Goal: Information Seeking & Learning: Learn about a topic

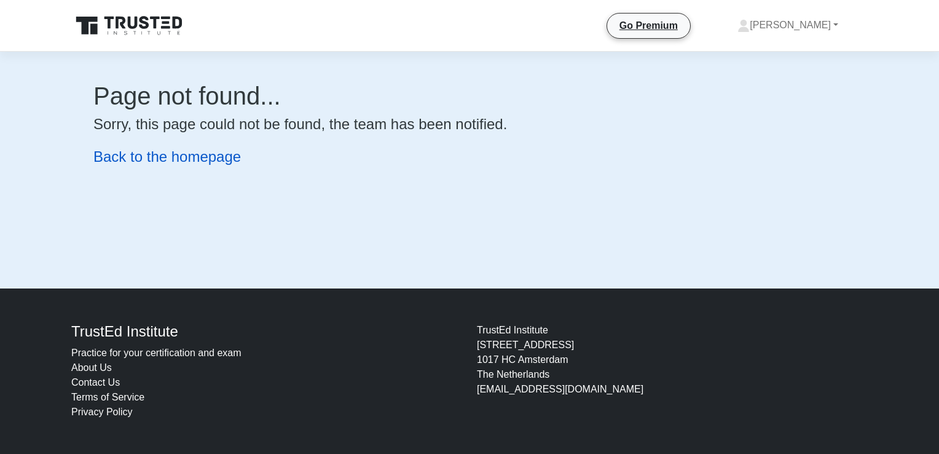
click at [159, 158] on link "Back to the homepage" at bounding box center [167, 156] width 148 height 17
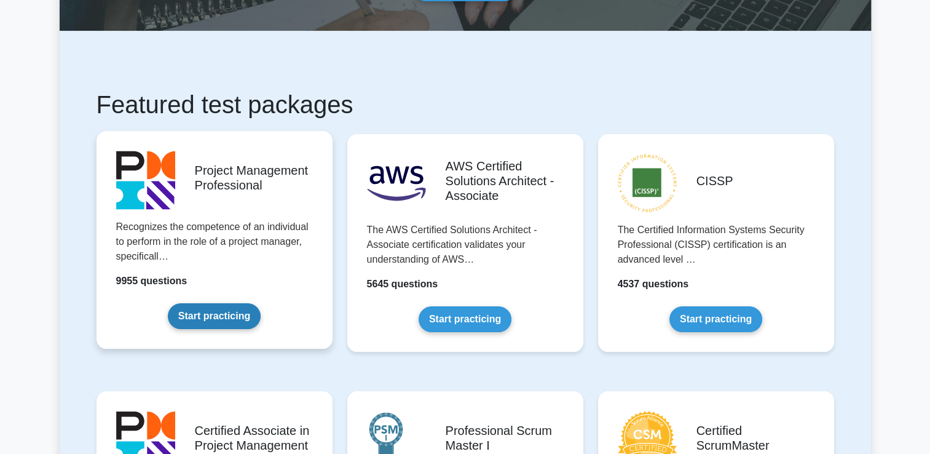
scroll to position [123, 0]
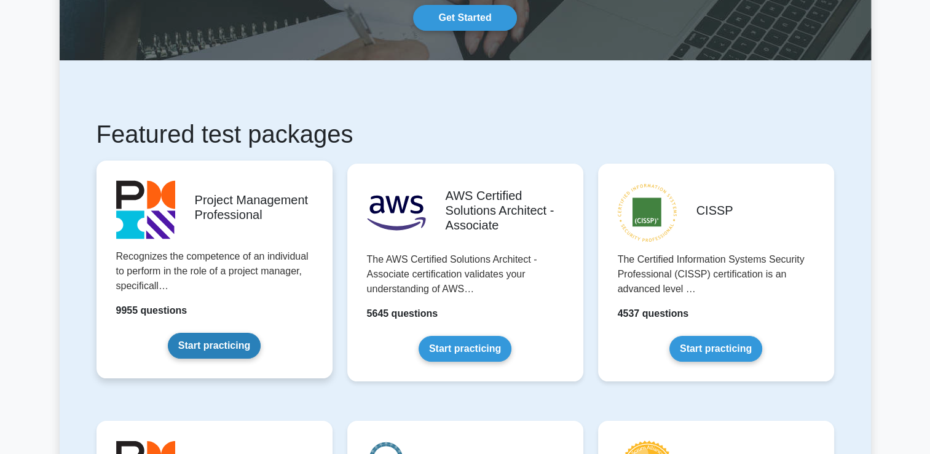
click at [194, 347] on link "Start practicing" at bounding box center [214, 346] width 93 height 26
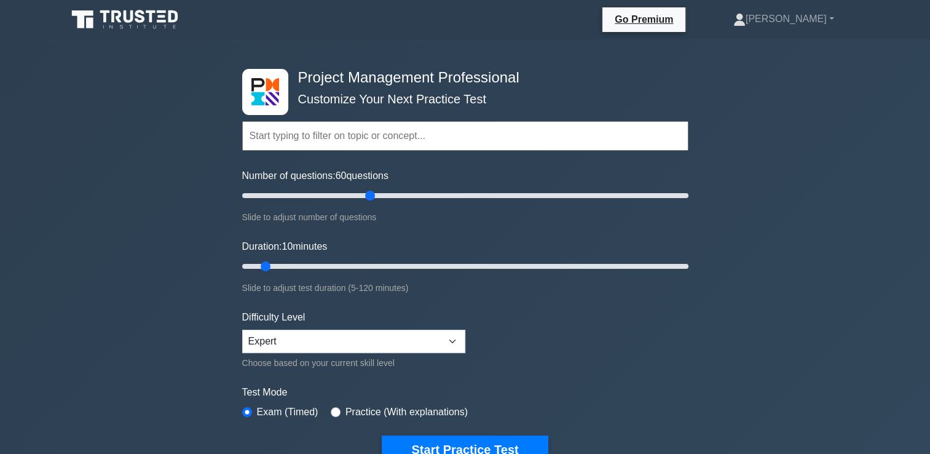
drag, startPoint x: 256, startPoint y: 191, endPoint x: 370, endPoint y: 197, distance: 114.5
type input "60"
click at [370, 197] on input "Number of questions: 60 questions" at bounding box center [465, 195] width 446 height 15
drag, startPoint x: 262, startPoint y: 262, endPoint x: 521, endPoint y: 272, distance: 259.0
type input "75"
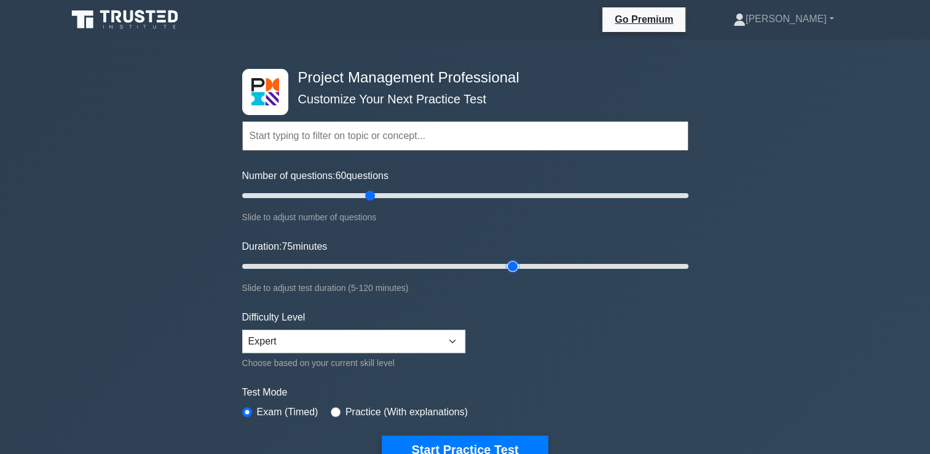
click at [521, 272] on input "Duration: 75 minutes" at bounding box center [465, 266] width 446 height 15
click at [451, 338] on select "Beginner Intermediate Expert" at bounding box center [353, 340] width 223 height 23
click at [242, 329] on select "Beginner Intermediate Expert" at bounding box center [353, 340] width 223 height 23
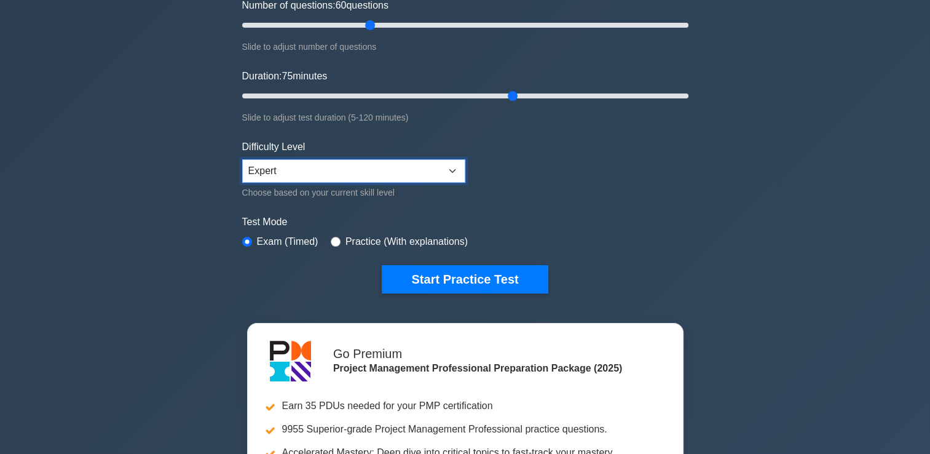
scroll to position [184, 0]
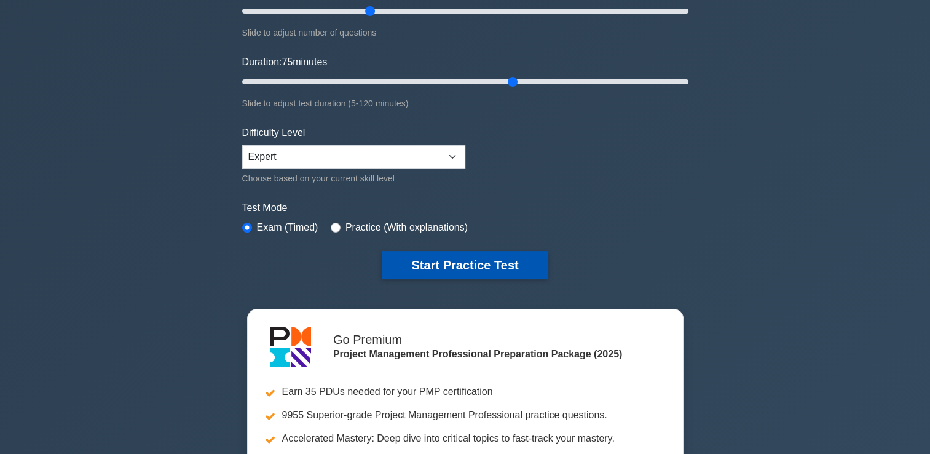
click at [459, 266] on button "Start Practice Test" at bounding box center [465, 265] width 166 height 28
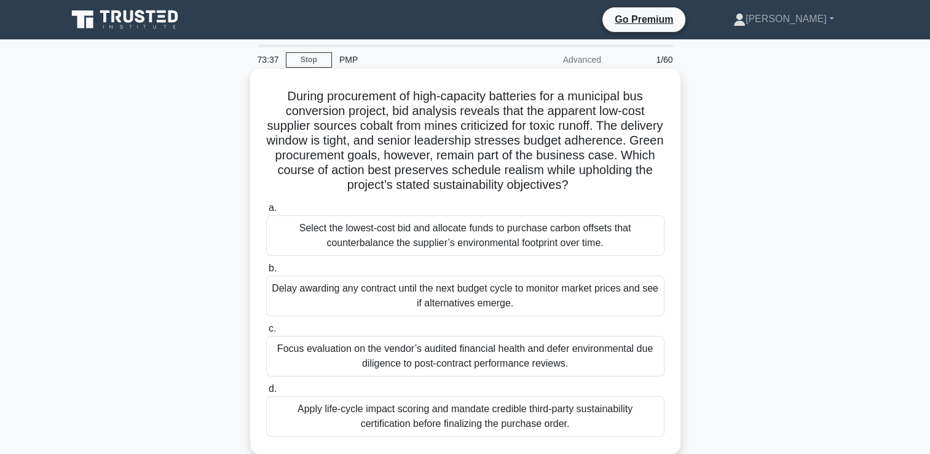
click at [420, 422] on div "Apply life-cycle impact scoring and mandate credible third-party sustainability…" at bounding box center [465, 416] width 398 height 41
click at [266, 393] on input "d. Apply life-cycle impact scoring and mandate credible third-party sustainabil…" at bounding box center [266, 389] width 0 height 8
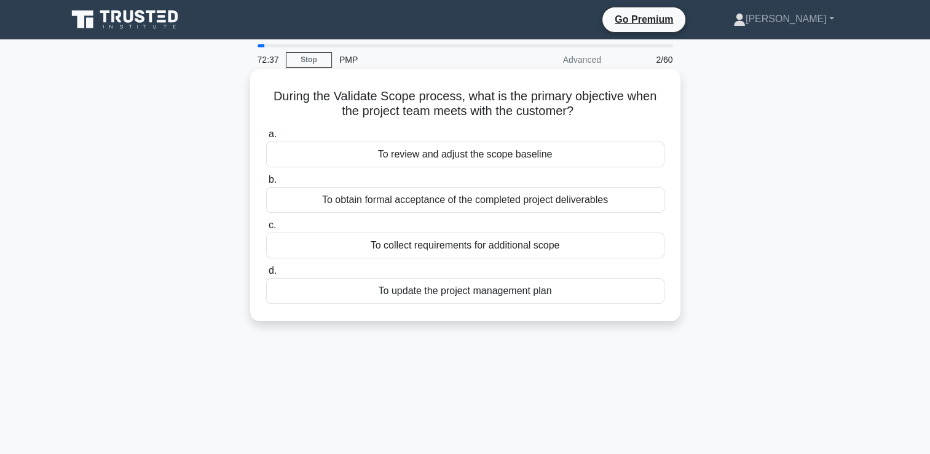
click at [435, 200] on div "To obtain formal acceptance of the completed project deliverables" at bounding box center [465, 200] width 398 height 26
click at [266, 184] on input "b. To obtain formal acceptance of the completed project deliverables" at bounding box center [266, 180] width 0 height 8
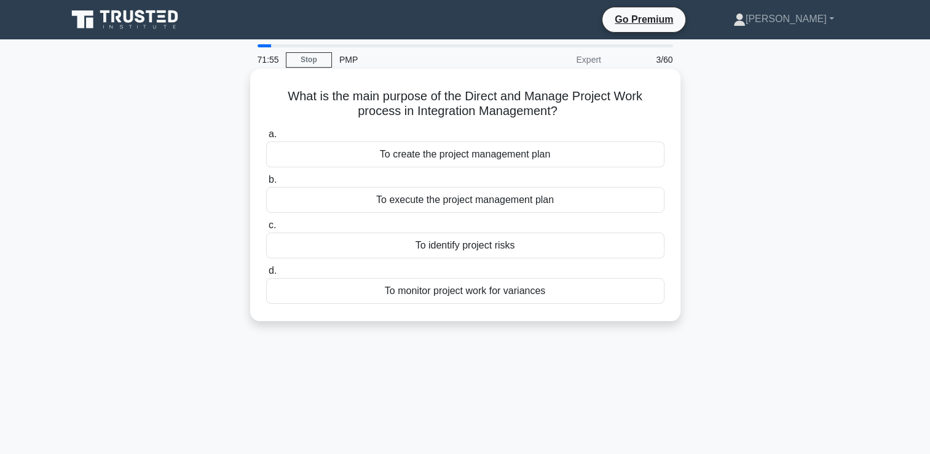
click at [451, 198] on div "To execute the project management plan" at bounding box center [465, 200] width 398 height 26
click at [266, 184] on input "b. To execute the project management plan" at bounding box center [266, 180] width 0 height 8
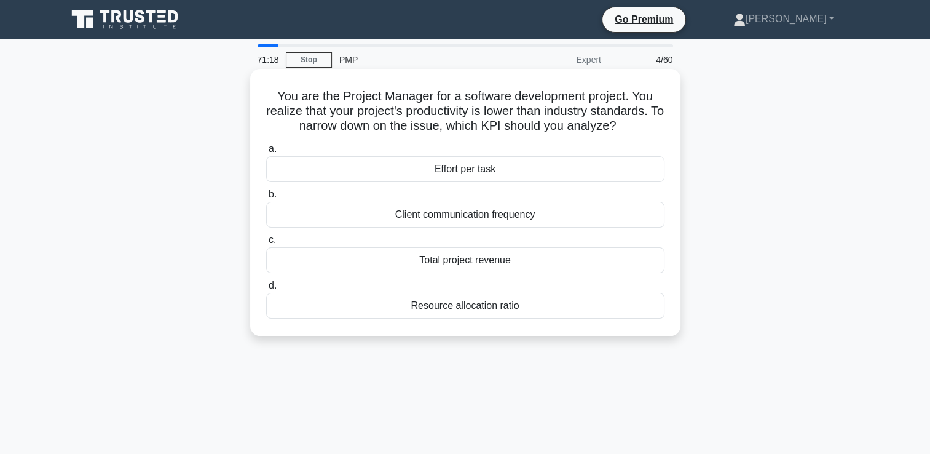
click at [487, 170] on div "Effort per task" at bounding box center [465, 169] width 398 height 26
click at [266, 153] on input "a. Effort per task" at bounding box center [266, 149] width 0 height 8
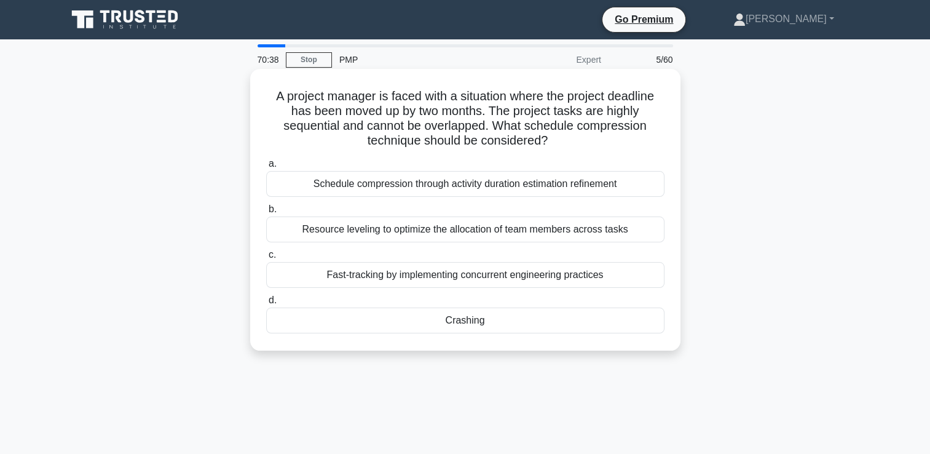
click at [475, 320] on div "Crashing" at bounding box center [465, 320] width 398 height 26
click at [266, 304] on input "d. Crashing" at bounding box center [266, 300] width 0 height 8
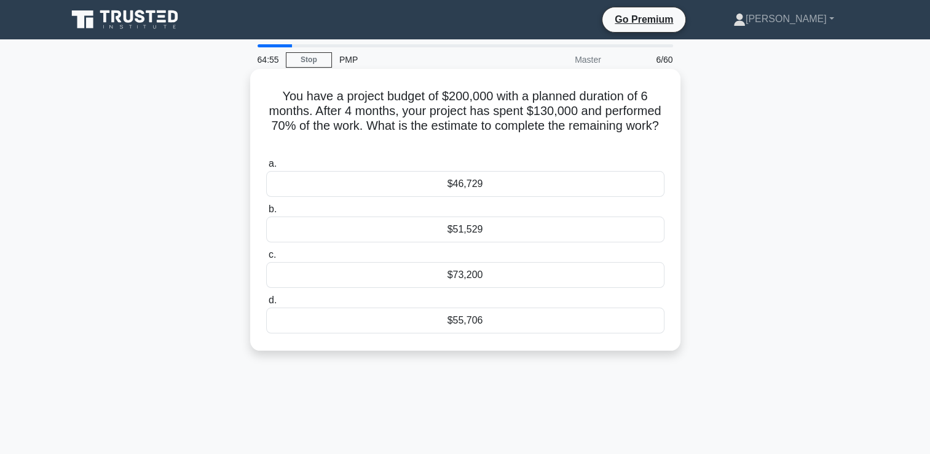
click at [463, 321] on div "$55,706" at bounding box center [465, 320] width 398 height 26
click at [266, 304] on input "d. $55,706" at bounding box center [266, 300] width 0 height 8
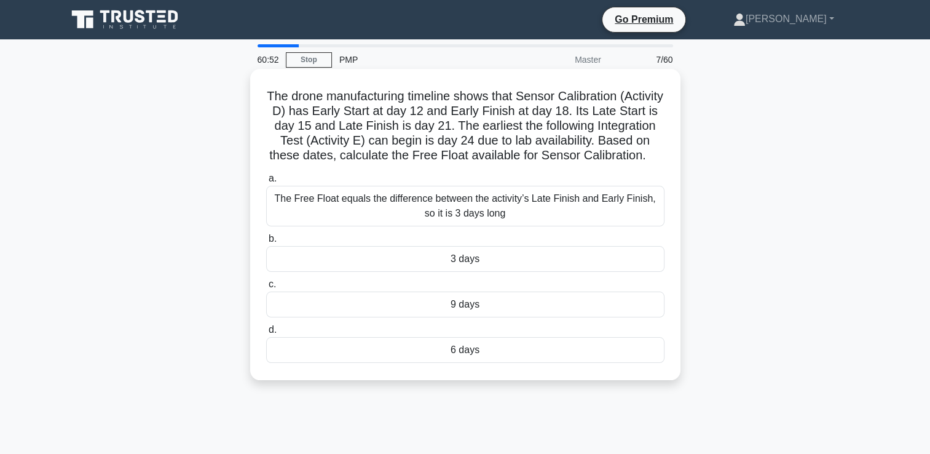
click at [460, 226] on div "The Free Float equals the difference between the activity’s Late Finish and Ear…" at bounding box center [465, 206] width 398 height 41
click at [266, 183] on input "a. The Free Float equals the difference between the activity’s Late Finish and …" at bounding box center [266, 179] width 0 height 8
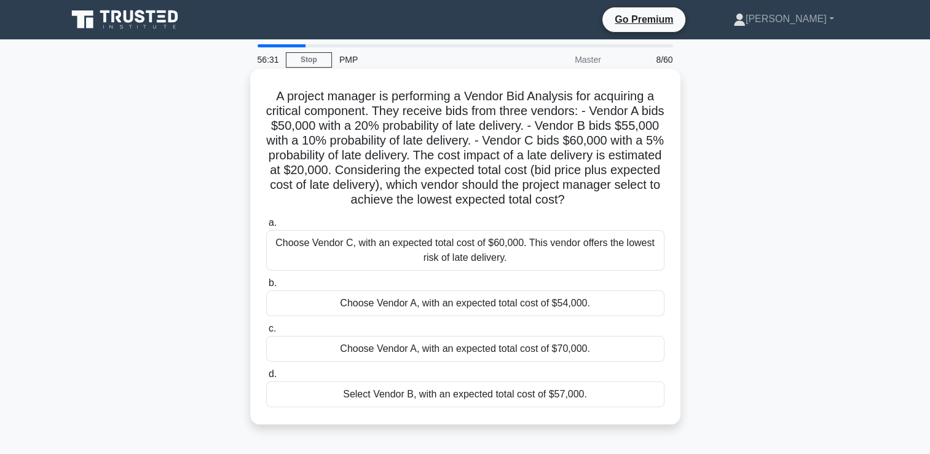
click at [450, 248] on div "Choose Vendor C, with an expected total cost of $60,000. This vendor offers the…" at bounding box center [465, 250] width 398 height 41
click at [266, 227] on input "a. Choose Vendor C, with an expected total cost of $60,000. This vendor offers …" at bounding box center [266, 223] width 0 height 8
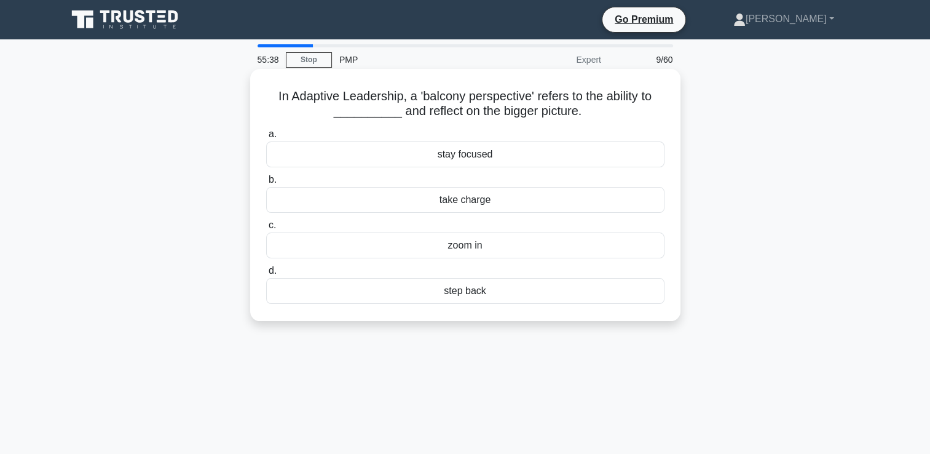
click at [480, 154] on div "stay focused" at bounding box center [465, 154] width 398 height 26
click at [266, 138] on input "a. stay focused" at bounding box center [266, 134] width 0 height 8
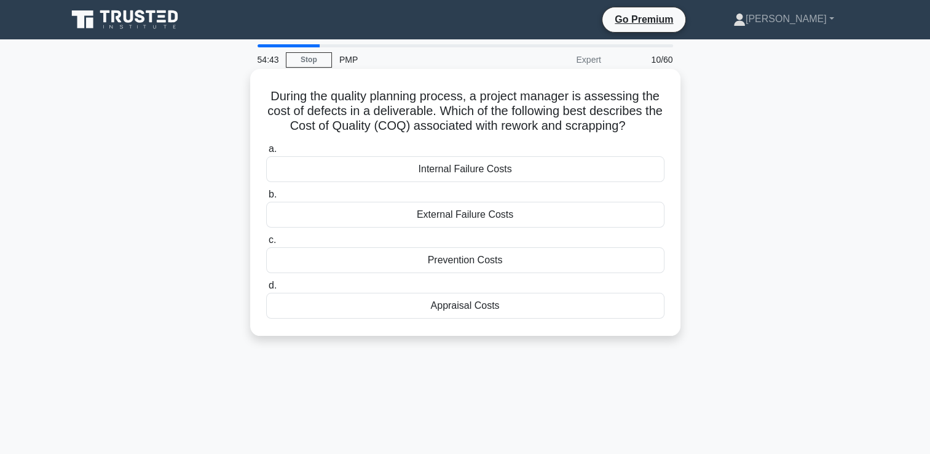
click at [454, 168] on div "Internal Failure Costs" at bounding box center [465, 169] width 398 height 26
click at [266, 153] on input "a. Internal Failure Costs" at bounding box center [266, 149] width 0 height 8
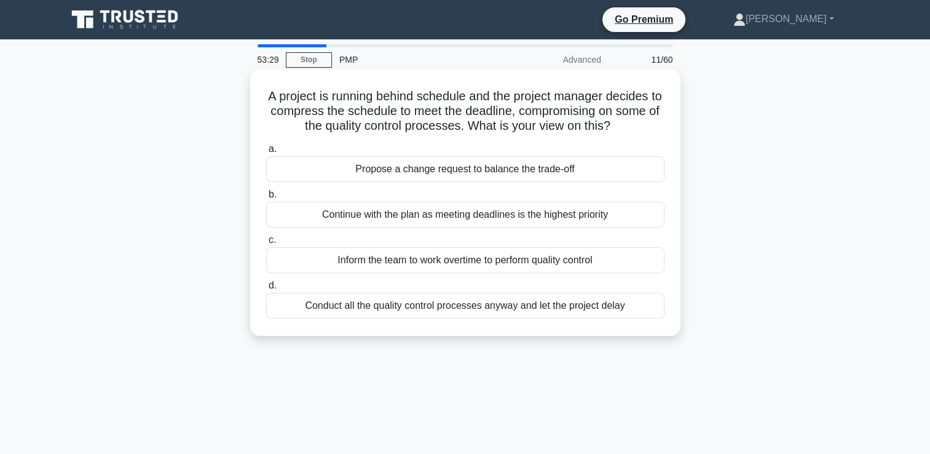
click at [452, 257] on div "Inform the team to work overtime to perform quality control" at bounding box center [465, 260] width 398 height 26
click at [266, 244] on input "c. Inform the team to work overtime to perform quality control" at bounding box center [266, 240] width 0 height 8
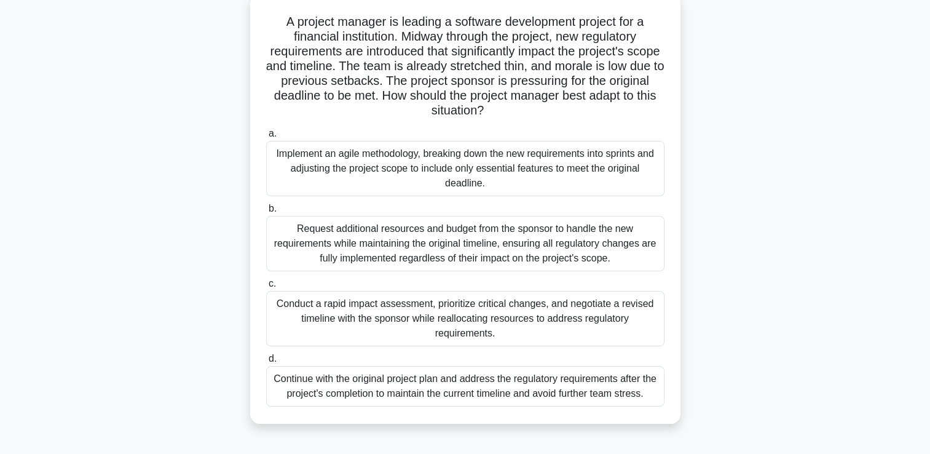
scroll to position [61, 0]
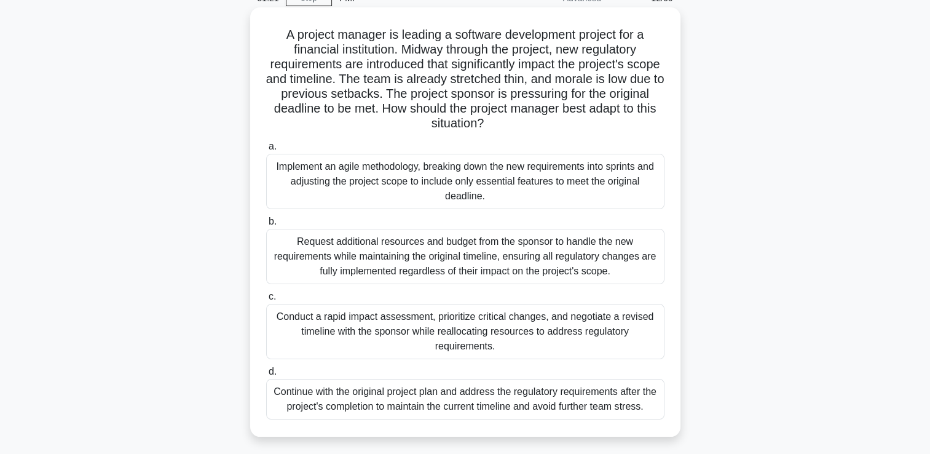
click at [446, 184] on div "Implement an agile methodology, breaking down the new requirements into sprints…" at bounding box center [465, 181] width 398 height 55
click at [266, 151] on input "a. Implement an agile methodology, breaking down the new requirements into spri…" at bounding box center [266, 147] width 0 height 8
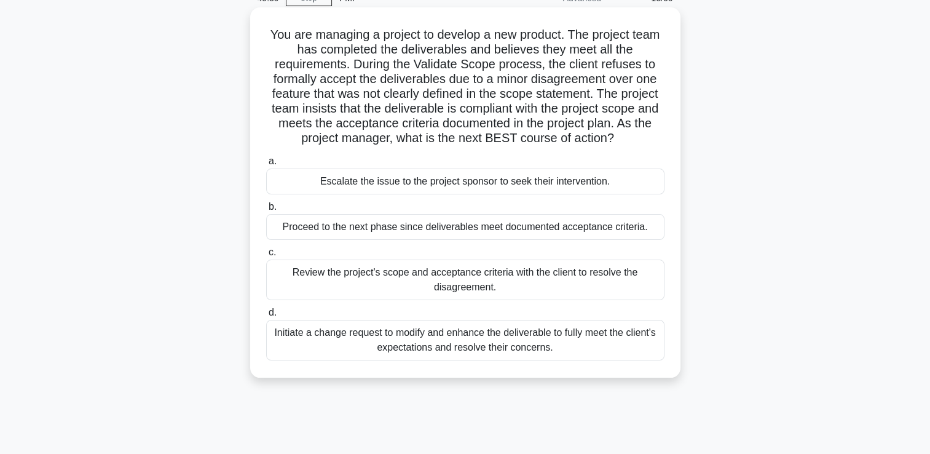
click at [494, 343] on div "Initiate a change request to modify and enhance the deliverable to fully meet t…" at bounding box center [465, 340] width 398 height 41
click at [266, 317] on input "d. Initiate a change request to modify and enhance the deliverable to fully mee…" at bounding box center [266, 313] width 0 height 8
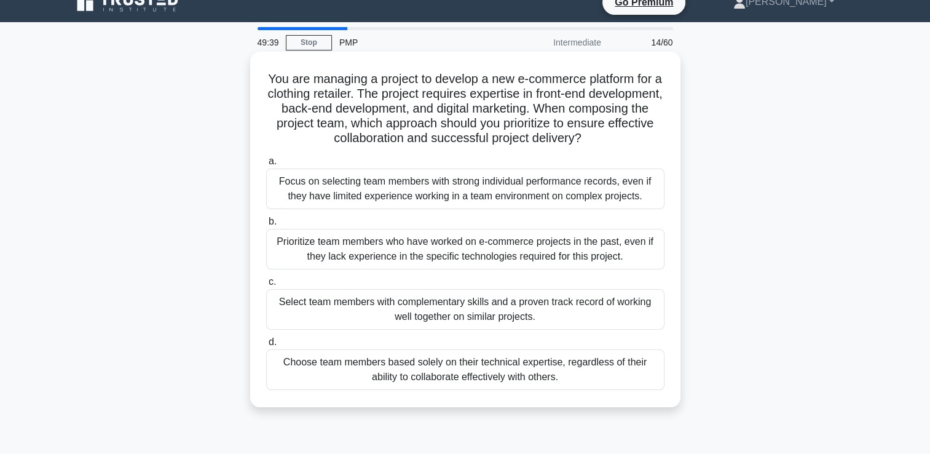
scroll to position [0, 0]
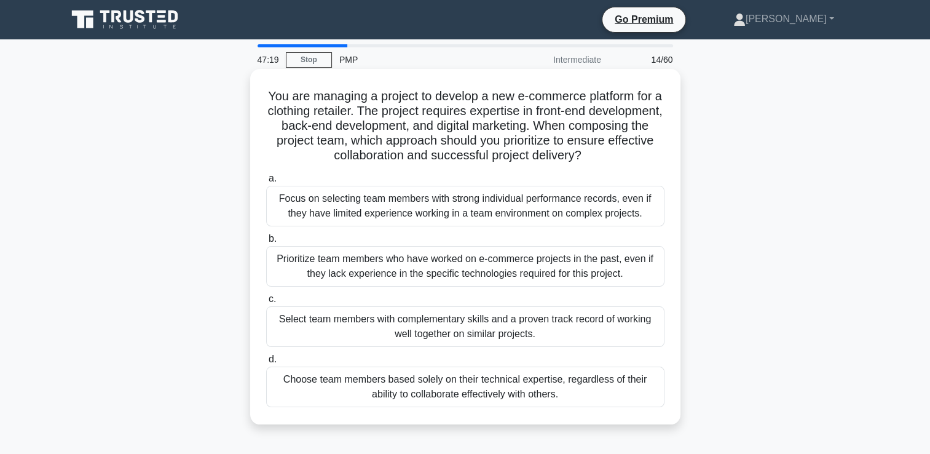
click at [496, 324] on div "Select team members with complementary skills and a proven track record of work…" at bounding box center [465, 326] width 398 height 41
click at [266, 303] on input "c. Select team members with complementary skills and a proven track record of w…" at bounding box center [266, 299] width 0 height 8
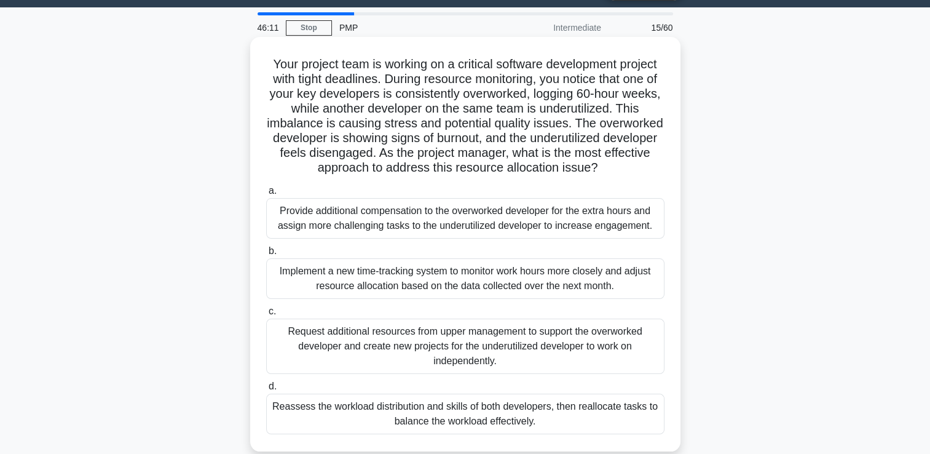
scroll to position [61, 0]
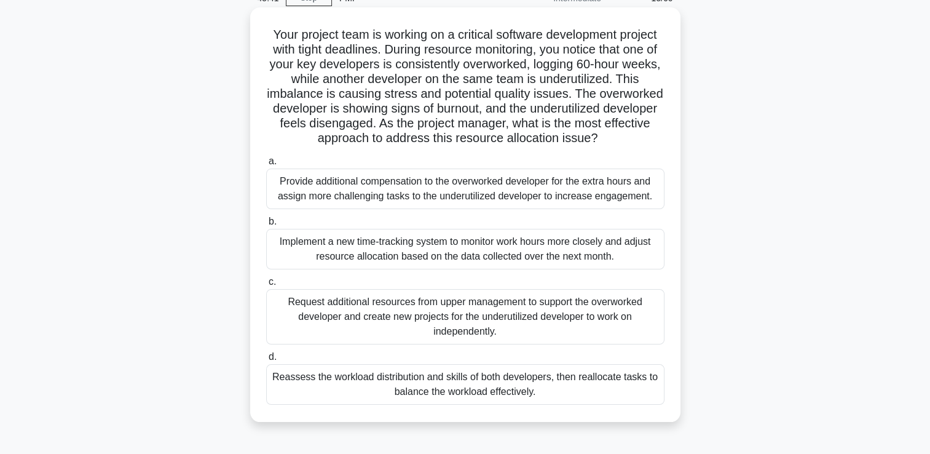
click at [418, 400] on div "Reassess the workload distribution and skills of both developers, then realloca…" at bounding box center [465, 384] width 398 height 41
click at [266, 361] on input "d. Reassess the workload distribution and skills of both developers, then reall…" at bounding box center [266, 357] width 0 height 8
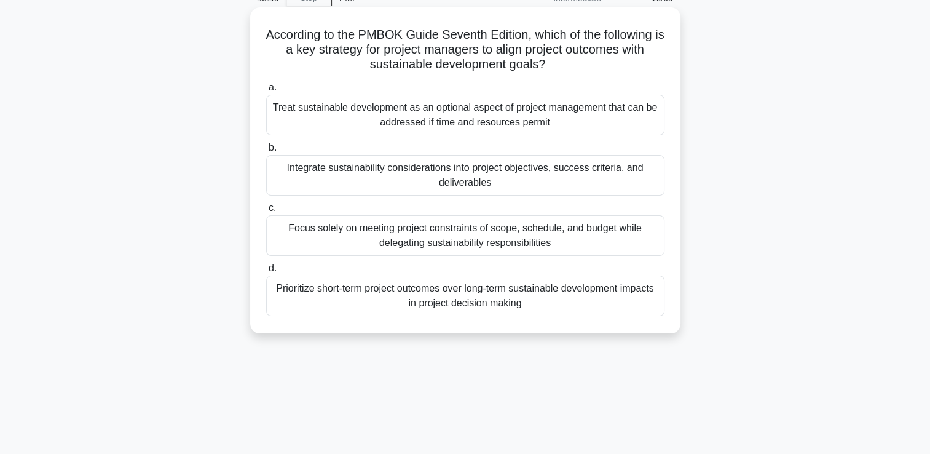
scroll to position [0, 0]
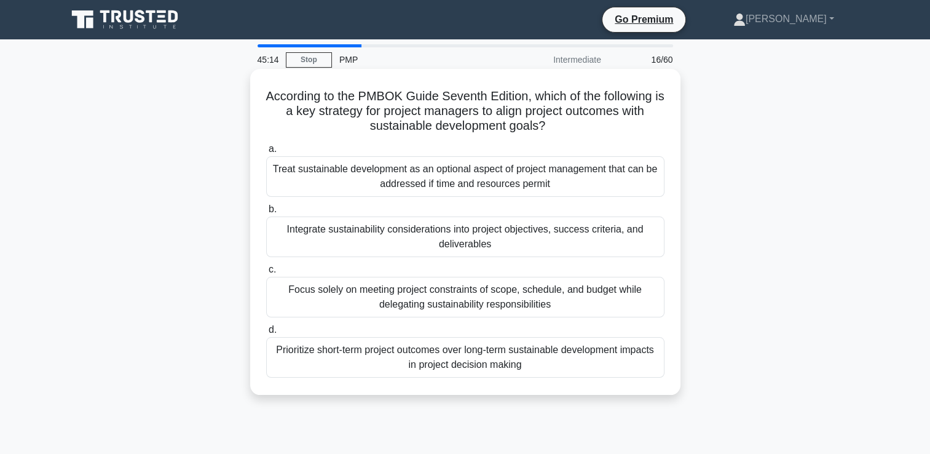
click at [435, 240] on div "Integrate sustainability considerations into project objectives, success criter…" at bounding box center [465, 236] width 398 height 41
click at [266, 213] on input "b. Integrate sustainability considerations into project objectives, success cri…" at bounding box center [266, 209] width 0 height 8
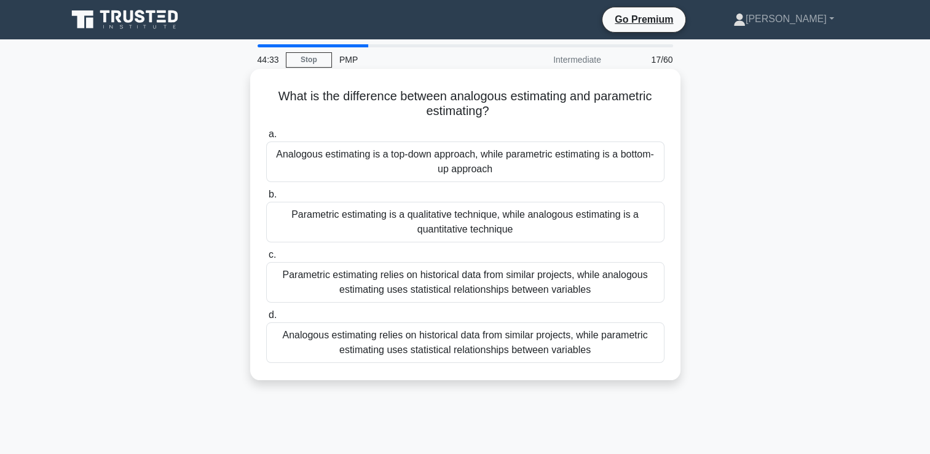
click at [549, 342] on div "Analogous estimating relies on historical data from similar projects, while par…" at bounding box center [465, 342] width 398 height 41
click at [266, 319] on input "d. Analogous estimating relies on historical data from similar projects, while …" at bounding box center [266, 315] width 0 height 8
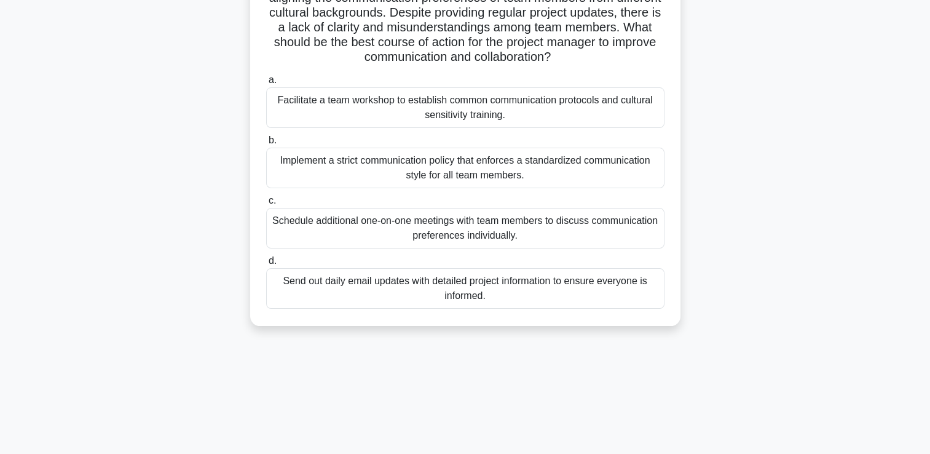
scroll to position [123, 0]
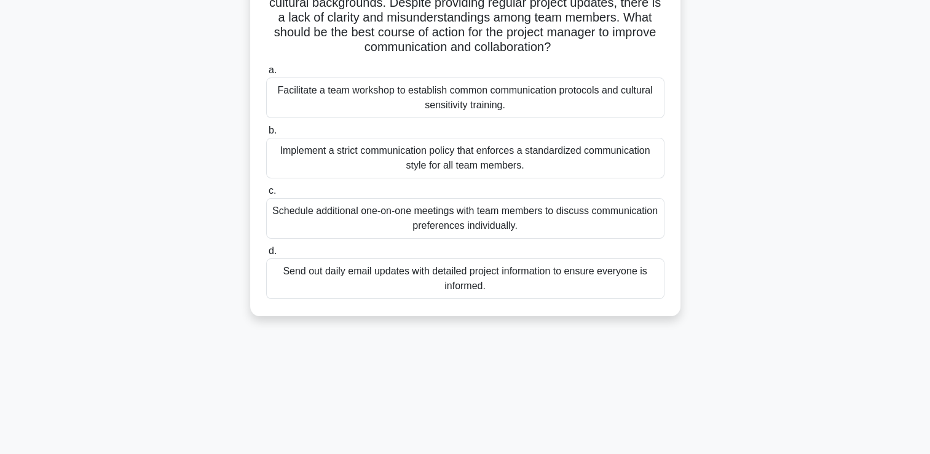
click at [470, 100] on div "Facilitate a team workshop to establish common communication protocols and cult…" at bounding box center [465, 97] width 398 height 41
click at [266, 74] on input "a. Facilitate a team workshop to establish common communication protocols and c…" at bounding box center [266, 70] width 0 height 8
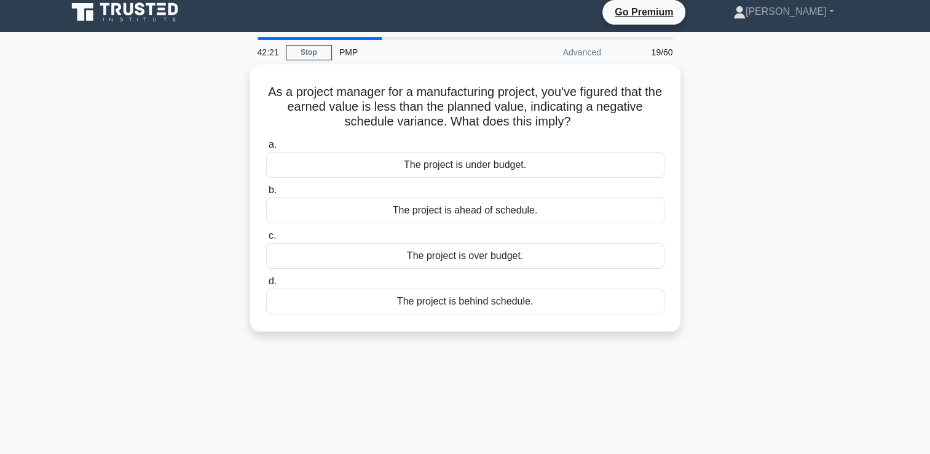
scroll to position [61, 0]
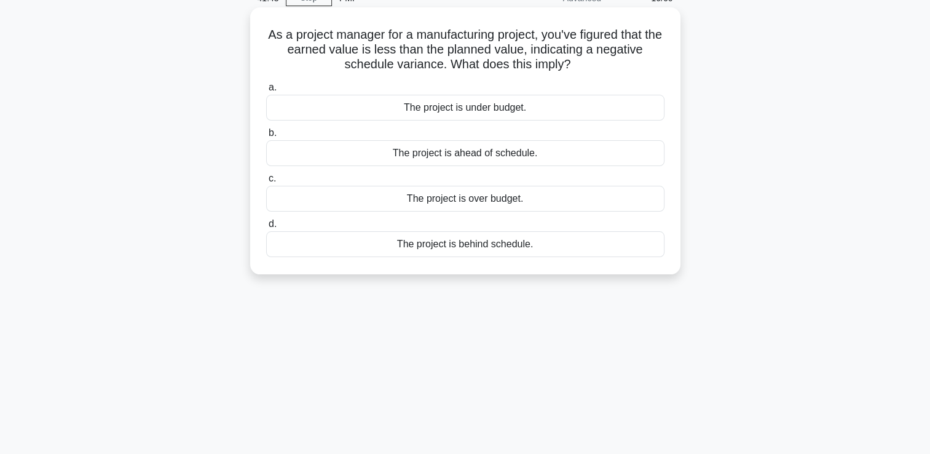
click at [462, 199] on div "The project is over budget." at bounding box center [465, 199] width 398 height 26
click at [266, 183] on input "c. The project is over budget." at bounding box center [266, 179] width 0 height 8
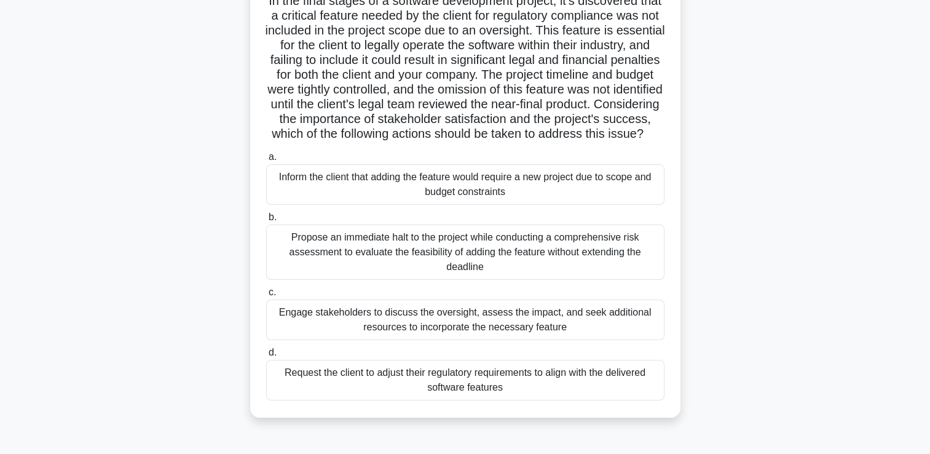
scroll to position [123, 0]
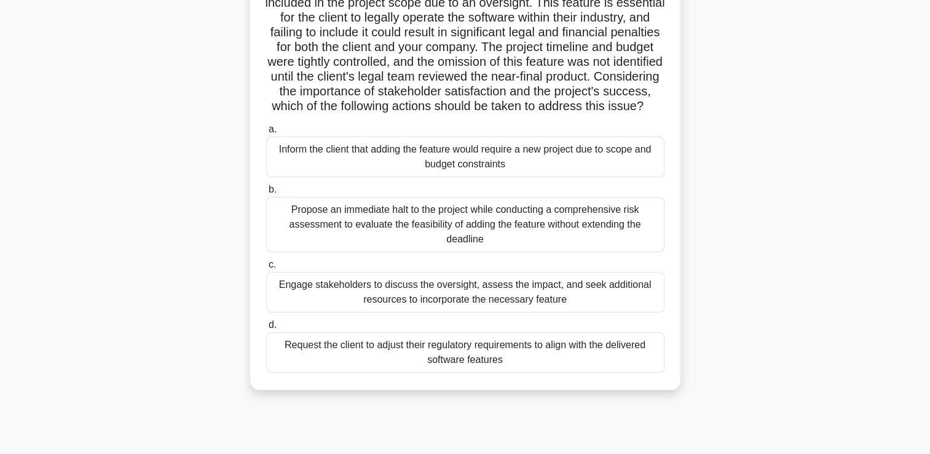
click at [542, 304] on div "Engage stakeholders to discuss the oversight, assess the impact, and seek addit…" at bounding box center [465, 292] width 398 height 41
click at [266, 269] on input "c. Engage stakeholders to discuss the oversight, assess the impact, and seek ad…" at bounding box center [266, 265] width 0 height 8
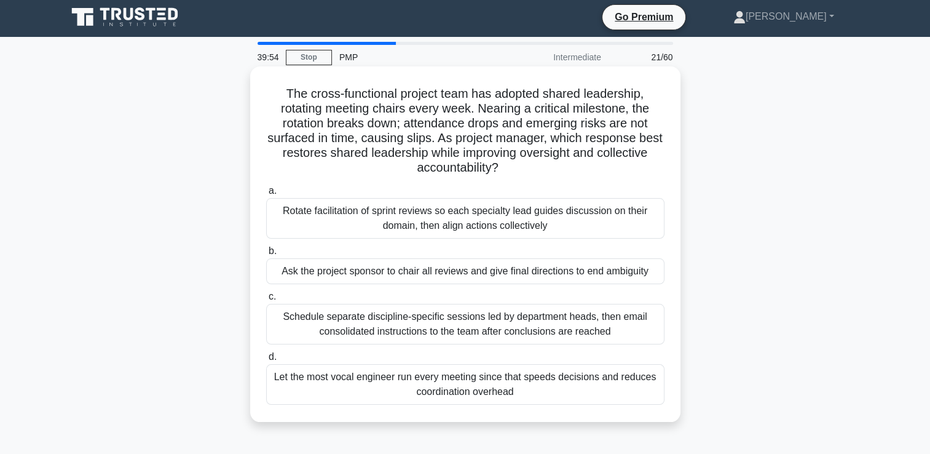
scroll to position [0, 0]
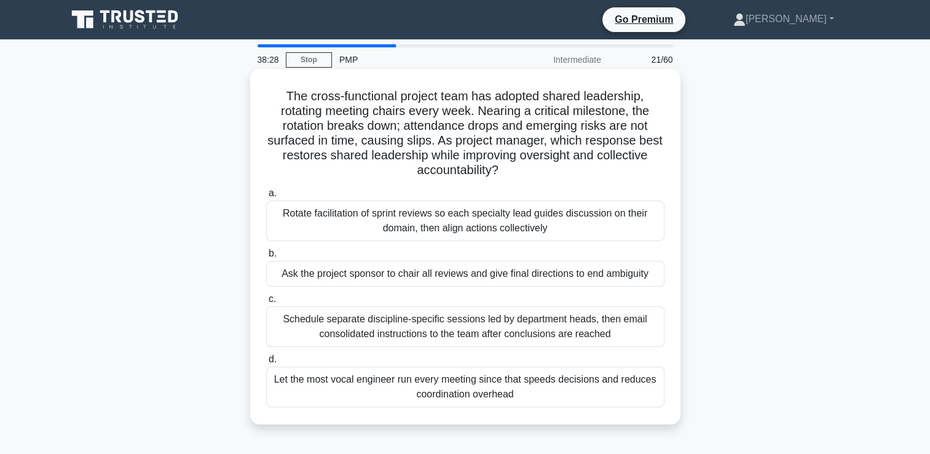
click at [467, 218] on div "Rotate facilitation of sprint reviews so each specialty lead guides discussion …" at bounding box center [465, 220] width 398 height 41
click at [266, 197] on input "a. Rotate facilitation of sprint reviews so each specialty lead guides discussi…" at bounding box center [266, 193] width 0 height 8
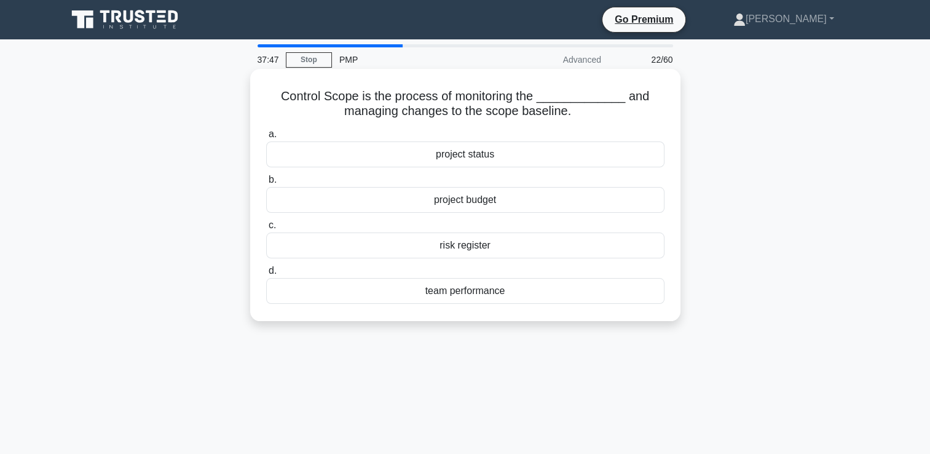
click at [474, 156] on div "project status" at bounding box center [465, 154] width 398 height 26
drag, startPoint x: 474, startPoint y: 156, endPoint x: 444, endPoint y: 161, distance: 30.5
click at [444, 161] on div "project status" at bounding box center [465, 154] width 398 height 26
drag, startPoint x: 444, startPoint y: 161, endPoint x: 505, endPoint y: 154, distance: 61.9
click at [505, 154] on div "project status" at bounding box center [465, 154] width 398 height 26
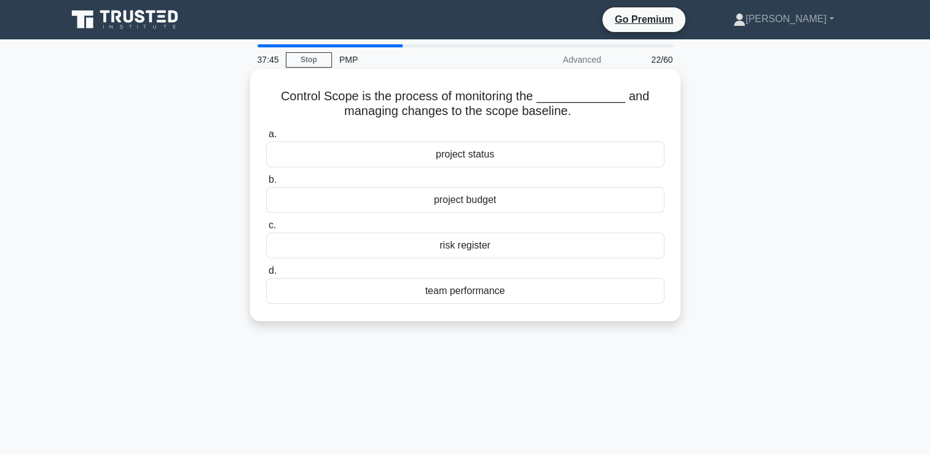
click at [266, 138] on input "a. project status" at bounding box center [266, 134] width 0 height 8
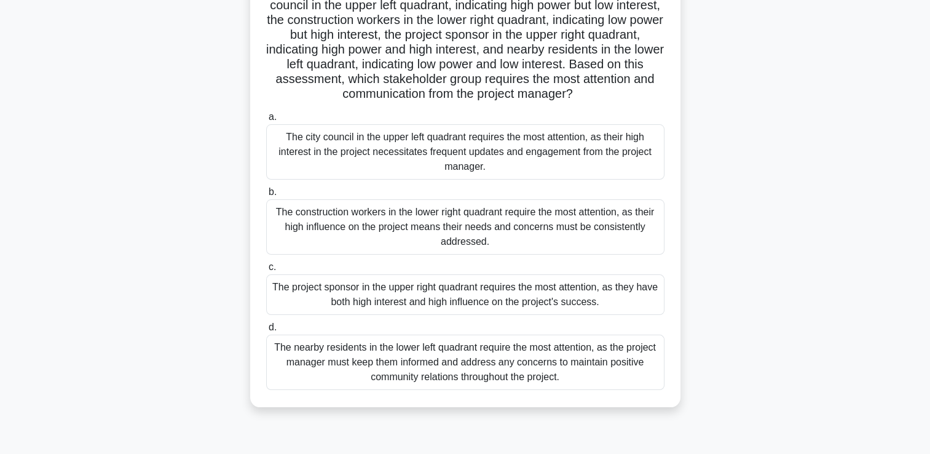
scroll to position [123, 0]
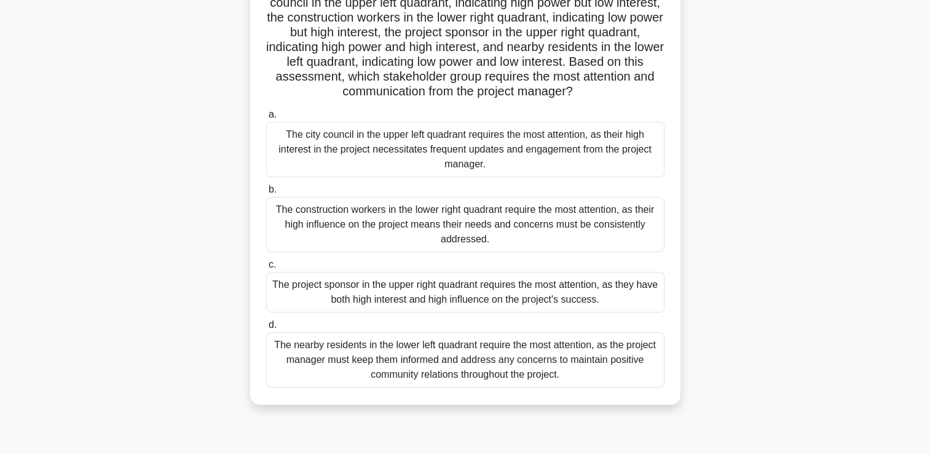
click at [482, 294] on div "The project sponsor in the upper right quadrant requires the most attention, as…" at bounding box center [465, 292] width 398 height 41
click at [266, 269] on input "c. The project sponsor in the upper right quadrant requires the most attention,…" at bounding box center [266, 265] width 0 height 8
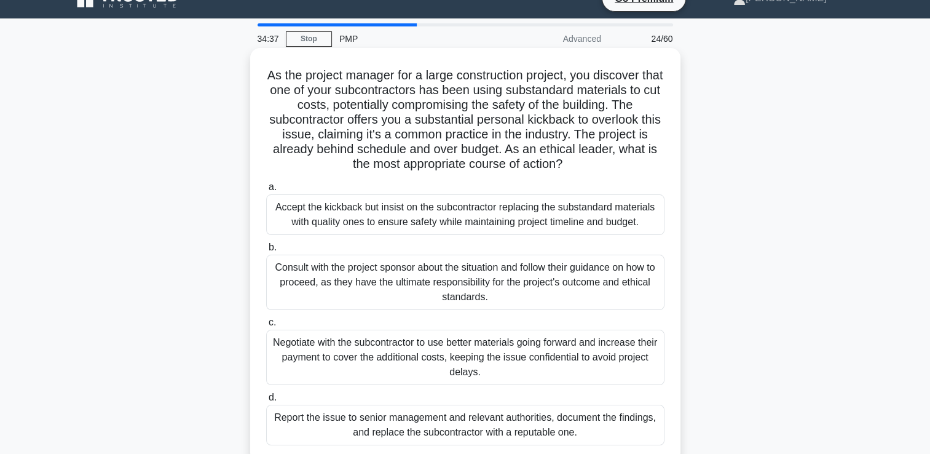
scroll to position [0, 0]
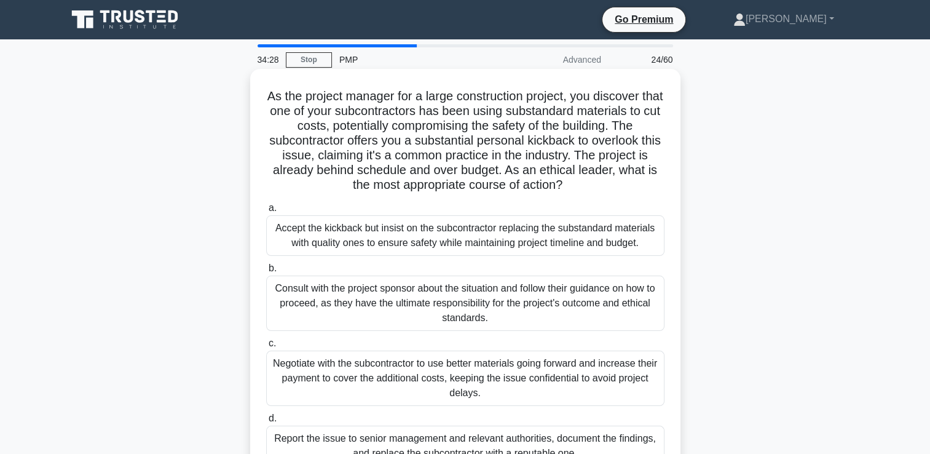
click at [430, 293] on div "Consult with the project sponsor about the situation and follow their guidance …" at bounding box center [465, 302] width 398 height 55
click at [266, 272] on input "b. Consult with the project sponsor about the situation and follow their guidan…" at bounding box center [266, 268] width 0 height 8
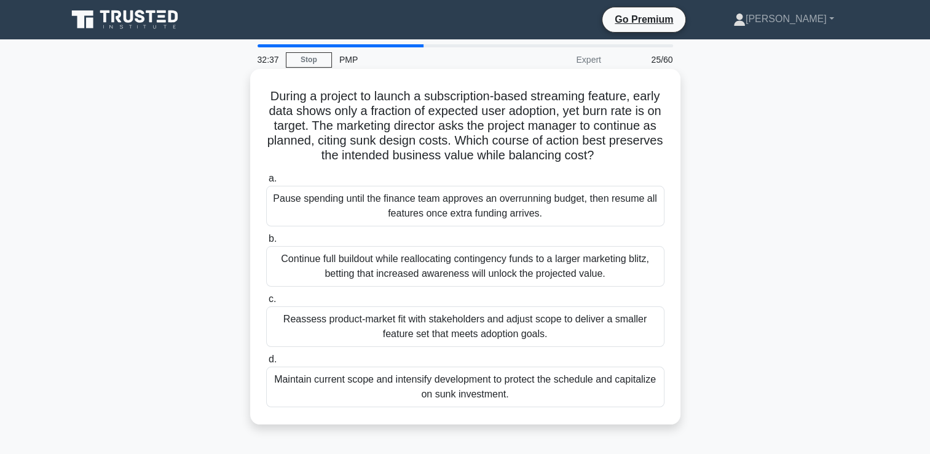
click at [440, 328] on div "Reassess product-market fit with stakeholders and adjust scope to deliver a sma…" at bounding box center [465, 326] width 398 height 41
click at [266, 303] on input "c. Reassess product-market fit with stakeholders and adjust scope to deliver a …" at bounding box center [266, 299] width 0 height 8
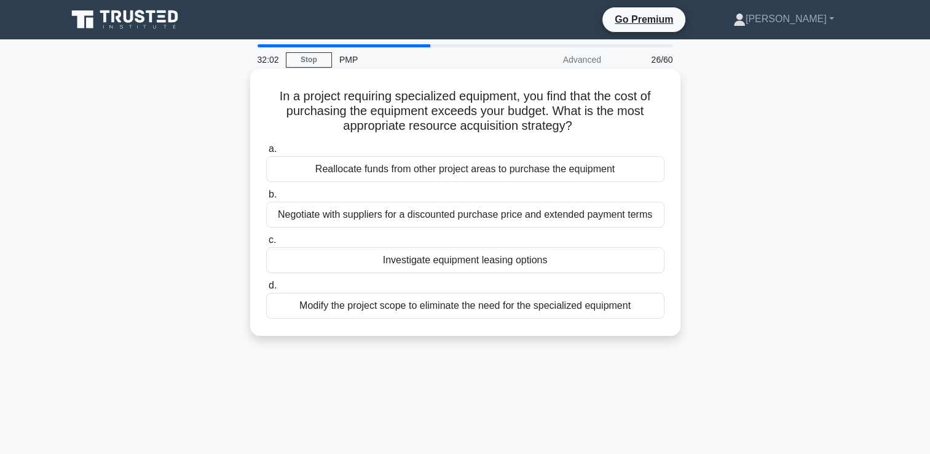
click at [495, 266] on div "Investigate equipment leasing options" at bounding box center [465, 260] width 398 height 26
click at [266, 244] on input "c. Investigate equipment leasing options" at bounding box center [266, 240] width 0 height 8
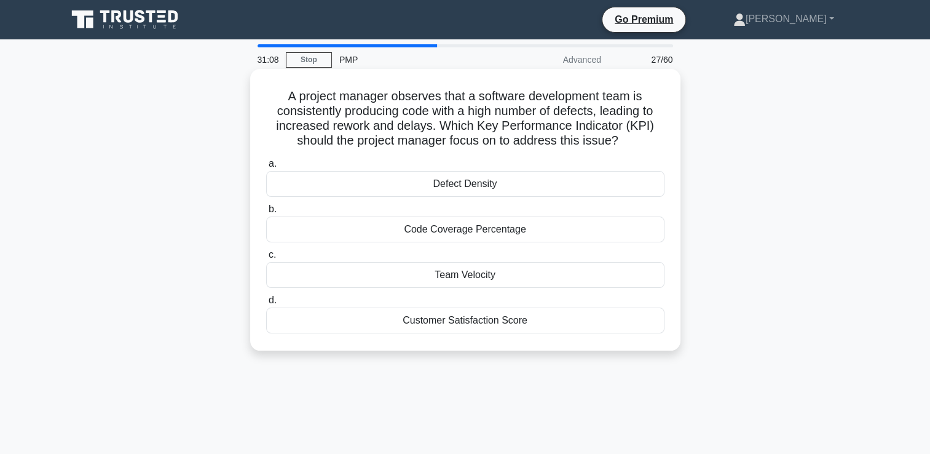
click at [478, 181] on div "Defect Density" at bounding box center [465, 184] width 398 height 26
click at [266, 168] on input "a. Defect Density" at bounding box center [266, 164] width 0 height 8
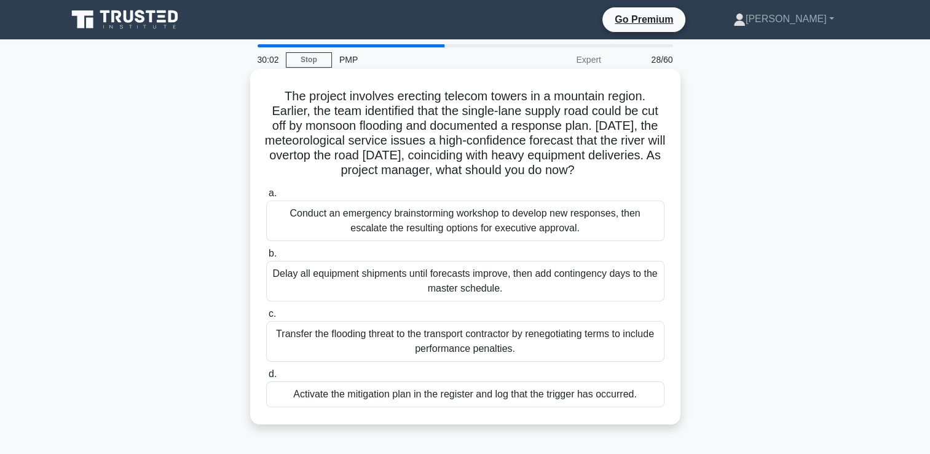
click at [474, 226] on div "Conduct an emergency brainstorming workshop to develop new responses, then esca…" at bounding box center [465, 220] width 398 height 41
click at [266, 197] on input "a. Conduct an emergency brainstorming workshop to develop new responses, then e…" at bounding box center [266, 193] width 0 height 8
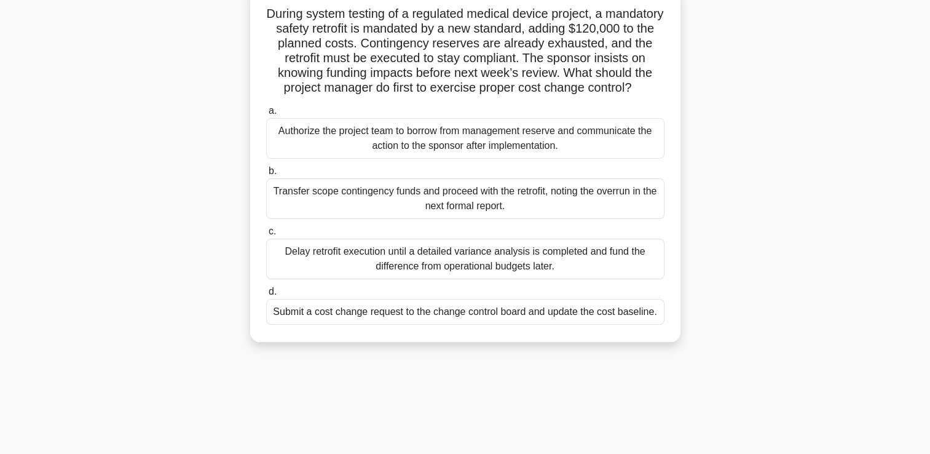
scroll to position [123, 0]
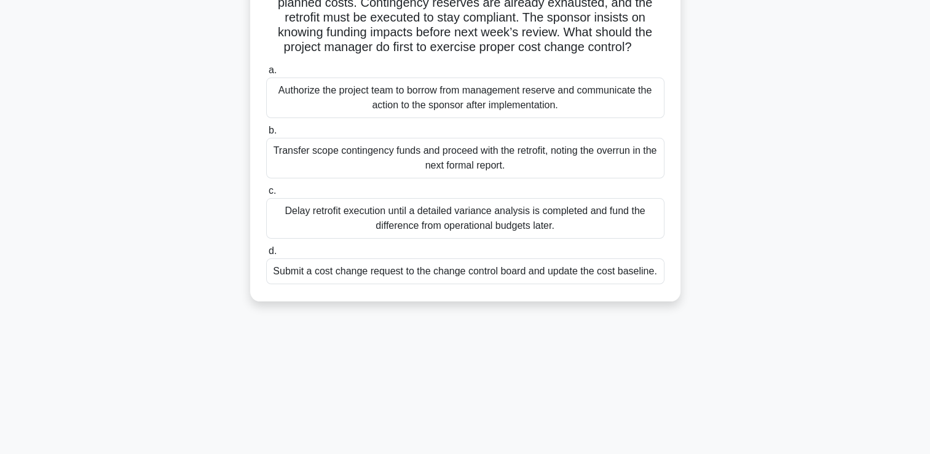
click at [339, 284] on div "Submit a cost change request to the change control board and update the cost ba…" at bounding box center [465, 271] width 398 height 26
click at [266, 255] on input "d. Submit a cost change request to the change control board and update the cost…" at bounding box center [266, 251] width 0 height 8
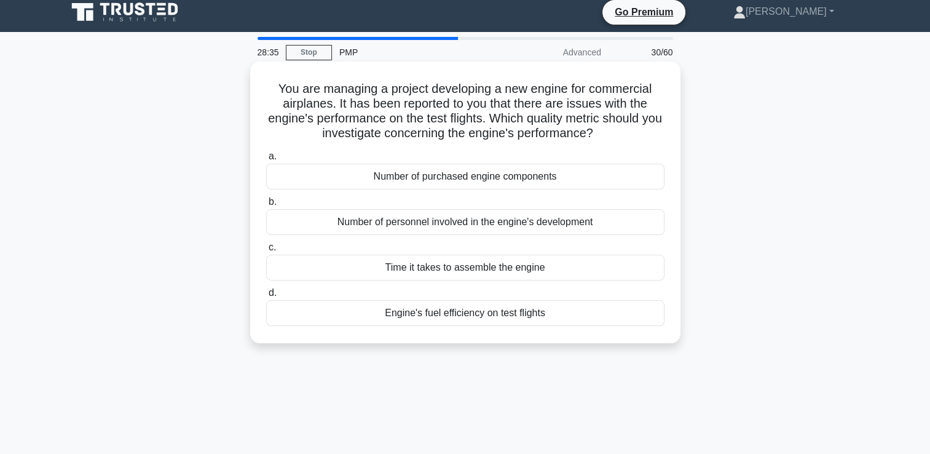
scroll to position [0, 0]
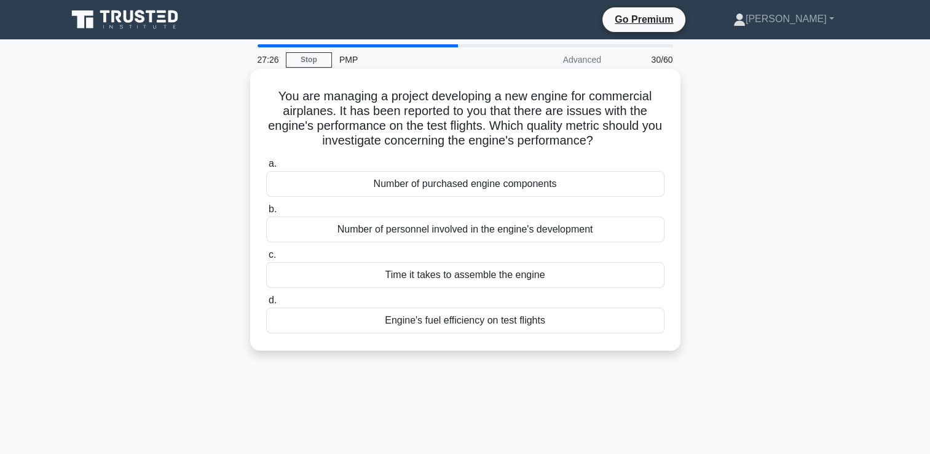
click at [430, 323] on div "Engine's fuel efficiency on test flights" at bounding box center [465, 320] width 398 height 26
click at [266, 304] on input "d. Engine's fuel efficiency on test flights" at bounding box center [266, 300] width 0 height 8
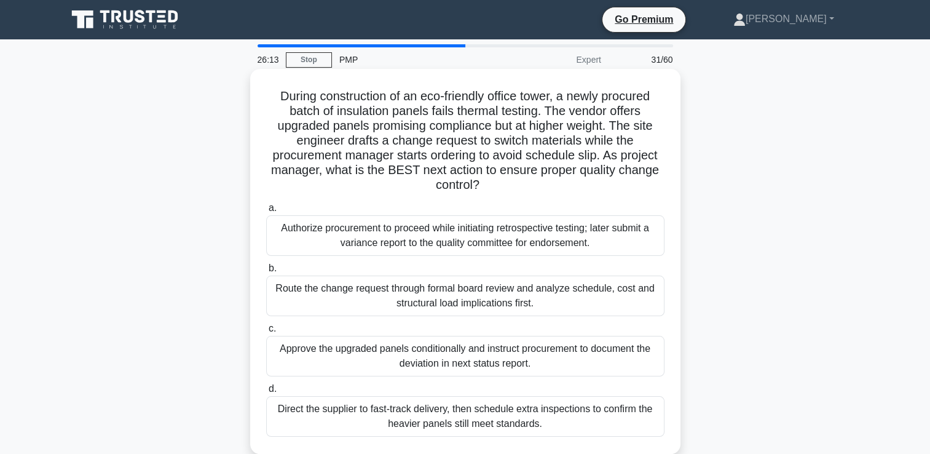
click at [413, 294] on div "Route the change request through formal board review and analyze schedule, cost…" at bounding box center [465, 295] width 398 height 41
click at [266, 272] on input "b. Route the change request through formal board review and analyze schedule, c…" at bounding box center [266, 268] width 0 height 8
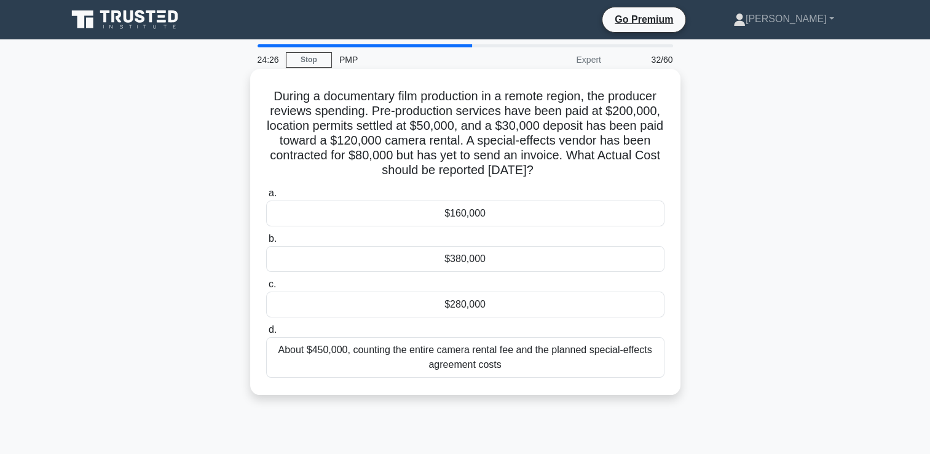
click at [468, 299] on div "$280,000" at bounding box center [465, 304] width 398 height 26
click at [266, 288] on input "c. $280,000" at bounding box center [266, 284] width 0 height 8
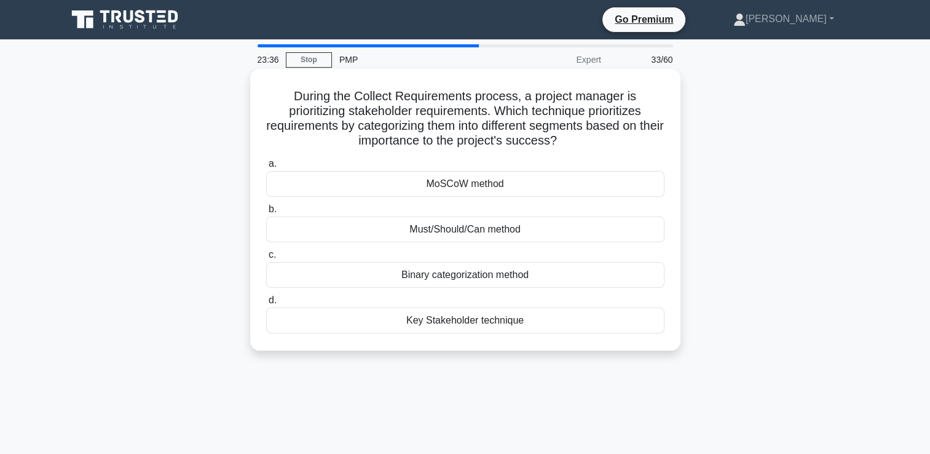
click at [449, 325] on div "Key Stakeholder technique" at bounding box center [465, 320] width 398 height 26
click at [266, 304] on input "d. Key Stakeholder technique" at bounding box center [266, 300] width 0 height 8
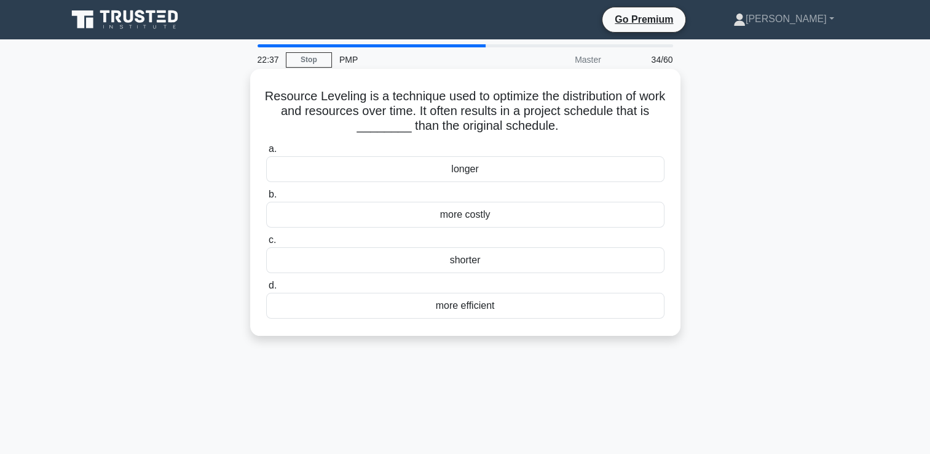
click at [476, 307] on div "more efficient" at bounding box center [465, 306] width 398 height 26
click at [266, 290] on input "d. more efficient" at bounding box center [266, 286] width 0 height 8
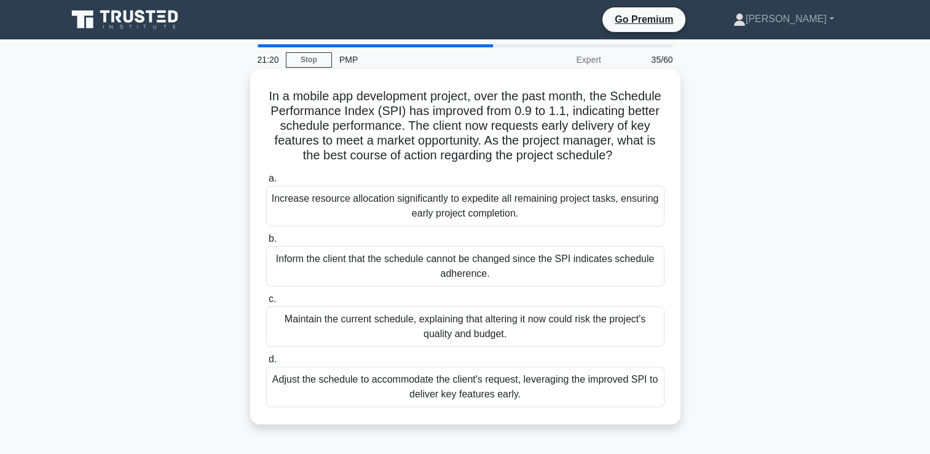
click at [460, 404] on div "Adjust the schedule to accommodate the client's request, leveraging the improve…" at bounding box center [465, 386] width 398 height 41
click at [266, 363] on input "d. Adjust the schedule to accommodate the client's request, leveraging the impr…" at bounding box center [266, 359] width 0 height 8
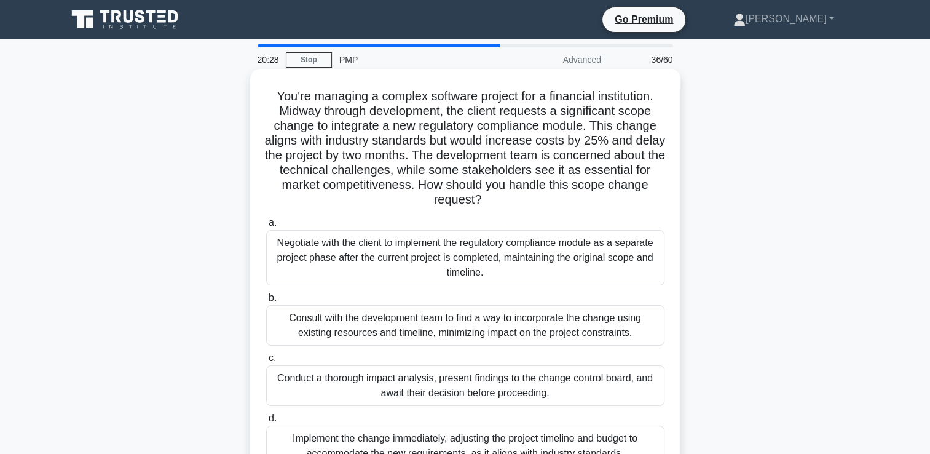
click at [385, 323] on div "Consult with the development team to find a way to incorporate the change using…" at bounding box center [465, 325] width 398 height 41
click at [266, 302] on input "b. Consult with the development team to find a way to incorporate the change us…" at bounding box center [266, 298] width 0 height 8
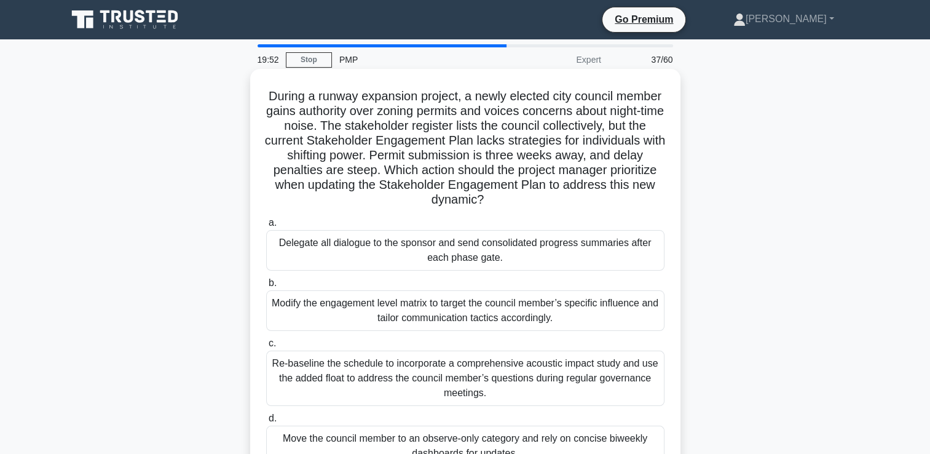
scroll to position [184, 0]
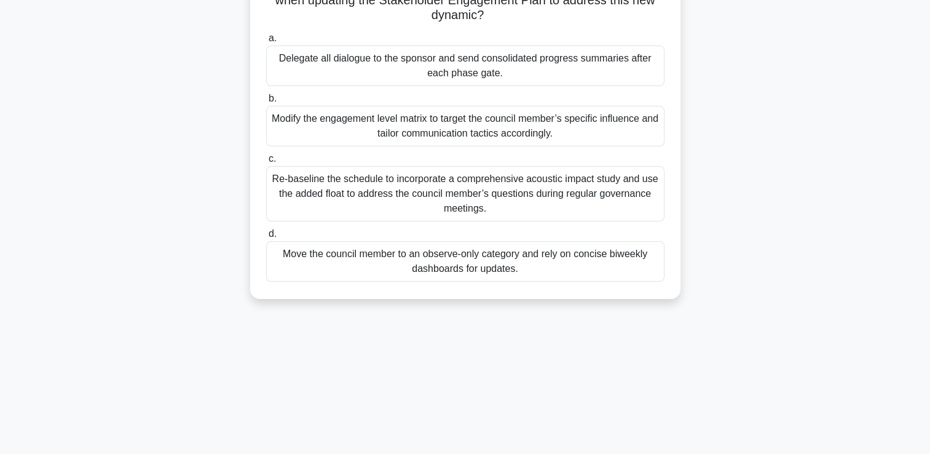
click at [451, 198] on div "Re-baseline the schedule to incorporate a comprehensive acoustic impact study a…" at bounding box center [465, 193] width 398 height 55
click at [266, 163] on input "c. Re-baseline the schedule to incorporate a comprehensive acoustic impact stud…" at bounding box center [266, 159] width 0 height 8
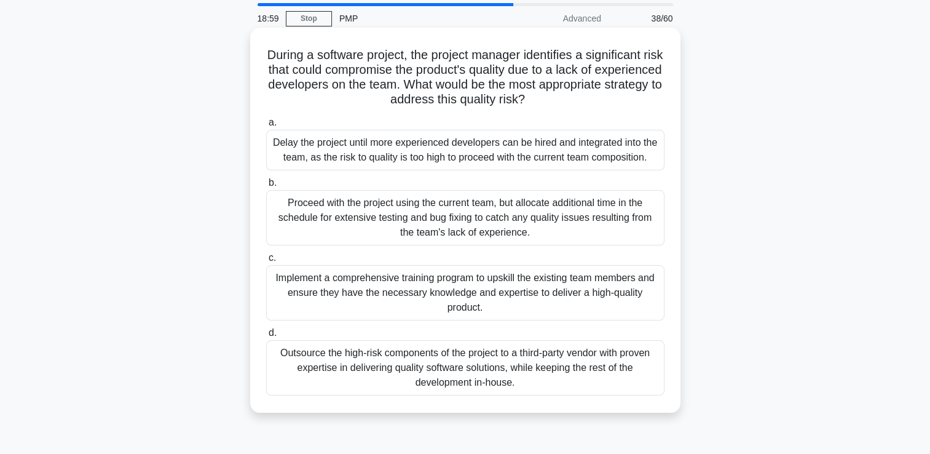
scroll to position [61, 0]
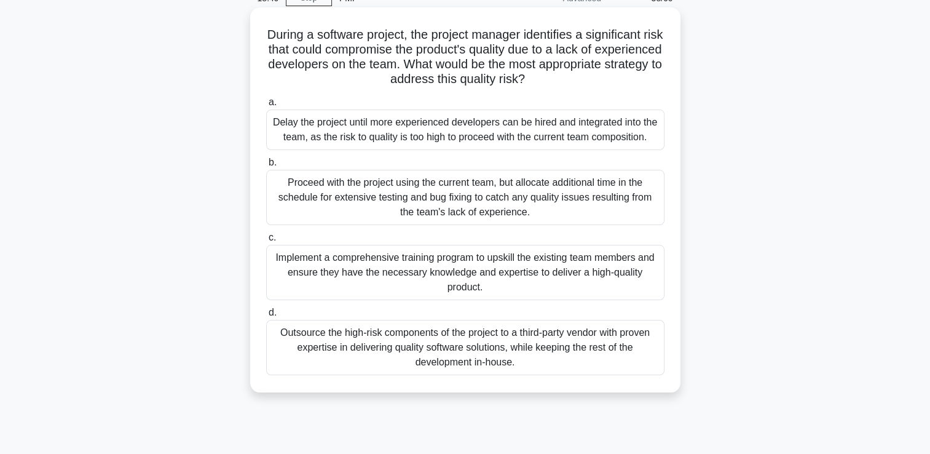
click at [466, 276] on div "Implement a comprehensive training program to upskill the existing team members…" at bounding box center [465, 272] width 398 height 55
click at [266, 242] on input "c. Implement a comprehensive training program to upskill the existing team memb…" at bounding box center [266, 238] width 0 height 8
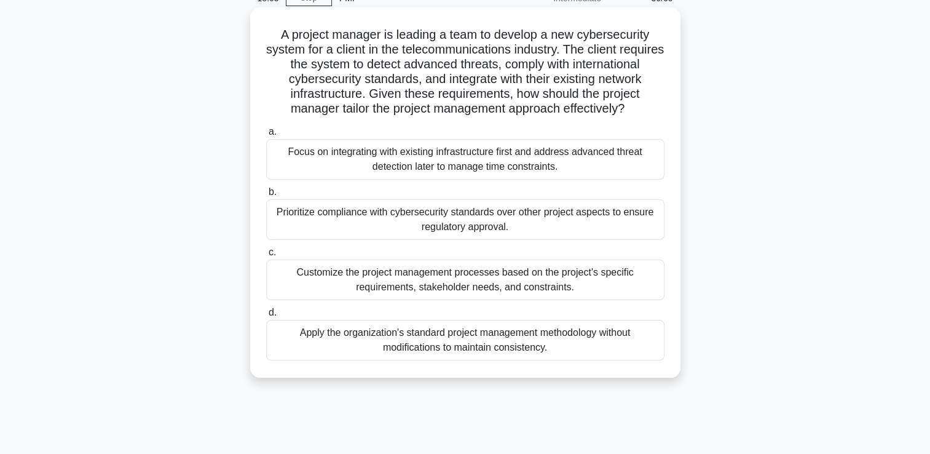
click at [371, 295] on div "Customize the project management processes based on the project's specific requ…" at bounding box center [465, 279] width 398 height 41
click at [266, 256] on input "c. Customize the project management processes based on the project's specific r…" at bounding box center [266, 252] width 0 height 8
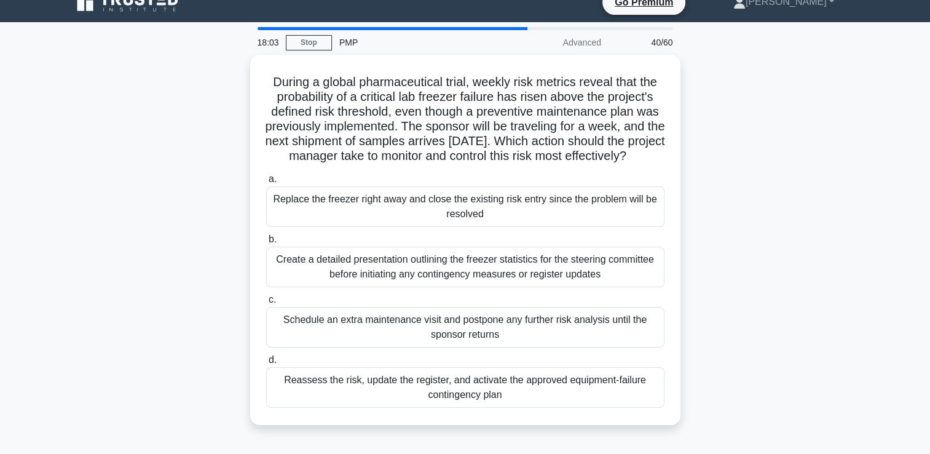
scroll to position [0, 0]
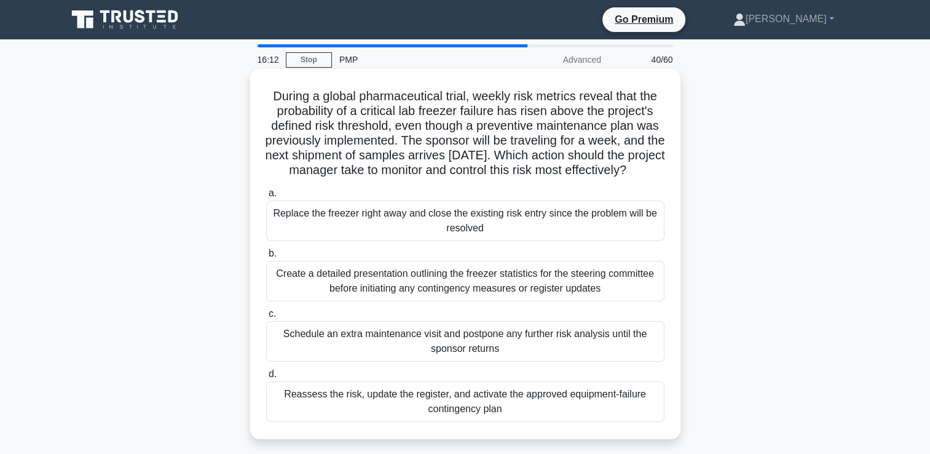
click at [383, 298] on div "Create a detailed presentation outlining the freezer statistics for the steerin…" at bounding box center [465, 281] width 398 height 41
click at [266, 258] on input "b. Create a detailed presentation outlining the freezer statistics for the stee…" at bounding box center [266, 254] width 0 height 8
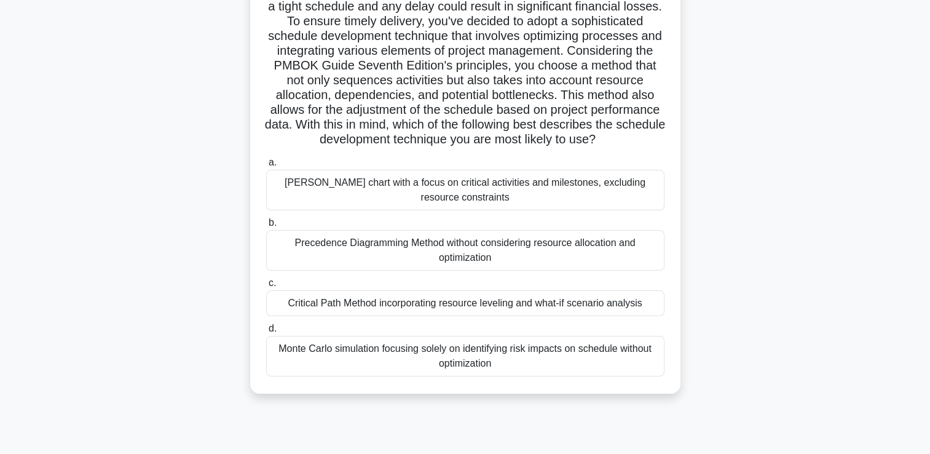
scroll to position [123, 0]
click at [374, 312] on div "Critical Path Method incorporating resource leveling and what-if scenario analy…" at bounding box center [465, 303] width 398 height 26
click at [266, 286] on input "c. Critical Path Method incorporating resource leveling and what-if scenario an…" at bounding box center [266, 282] width 0 height 8
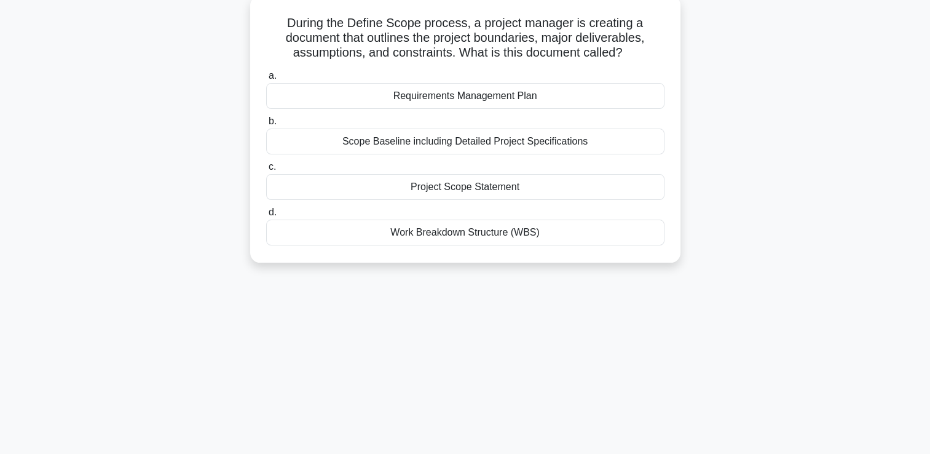
scroll to position [0, 0]
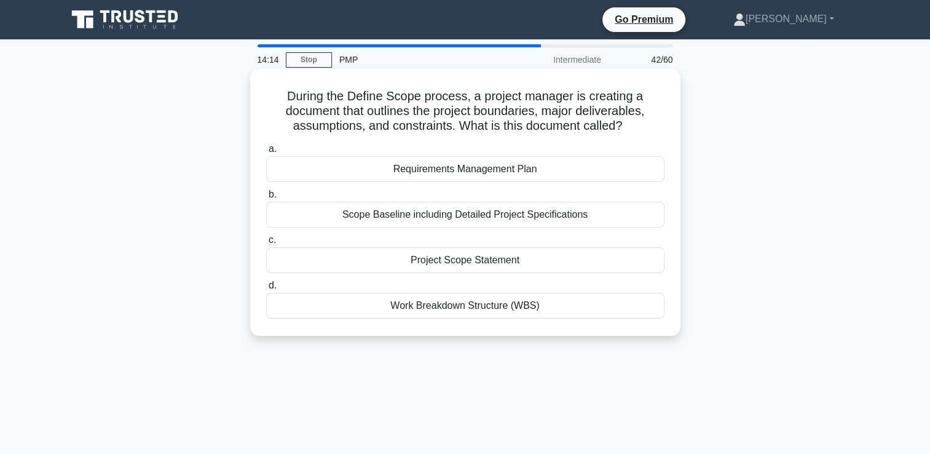
click at [484, 217] on div "Scope Baseline including Detailed Project Specifications" at bounding box center [465, 215] width 398 height 26
click at [266, 199] on input "b. Scope Baseline including Detailed Project Specifications" at bounding box center [266, 195] width 0 height 8
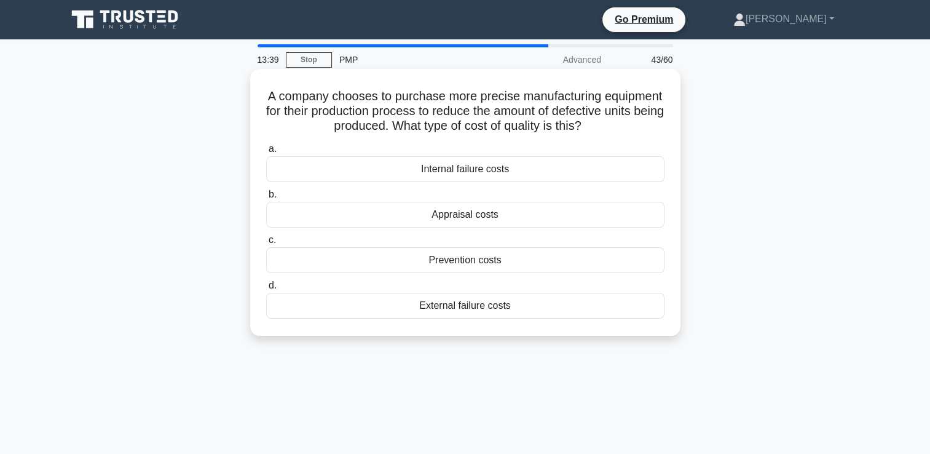
click at [477, 261] on div "Prevention costs" at bounding box center [465, 260] width 398 height 26
click at [266, 244] on input "c. Prevention costs" at bounding box center [266, 240] width 0 height 8
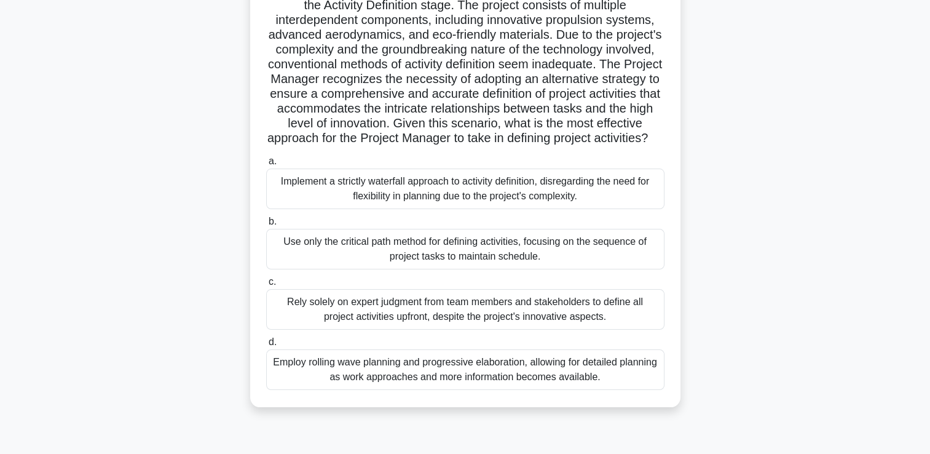
scroll to position [123, 0]
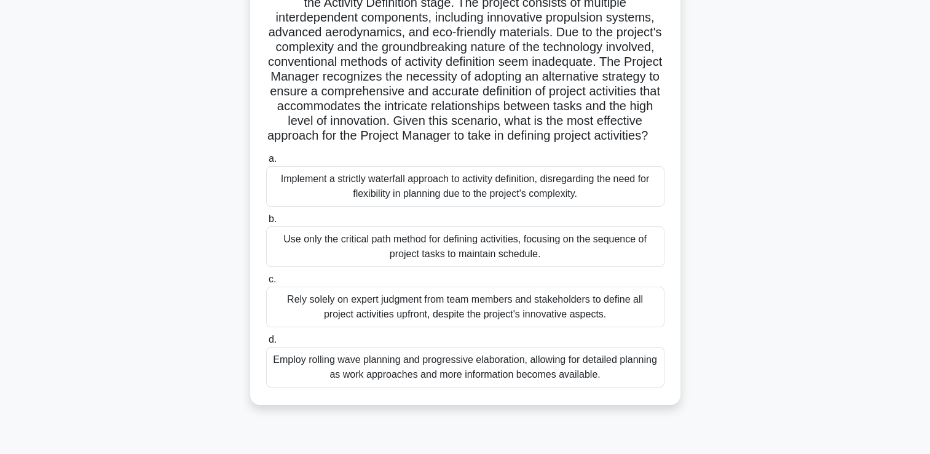
click at [460, 383] on div "Employ rolling wave planning and progressive elaboration, allowing for detailed…" at bounding box center [465, 367] width 398 height 41
click at [266, 344] on input "d. Employ rolling wave planning and progressive elaboration, allowing for detai…" at bounding box center [266, 340] width 0 height 8
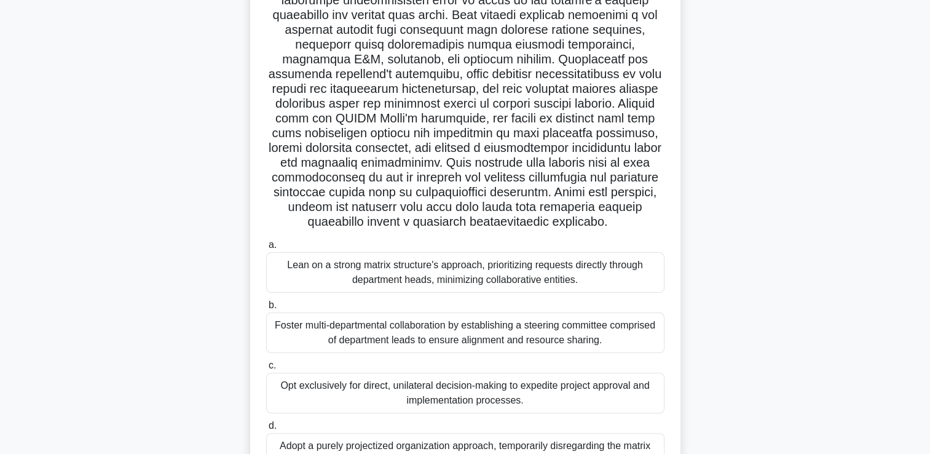
scroll to position [184, 0]
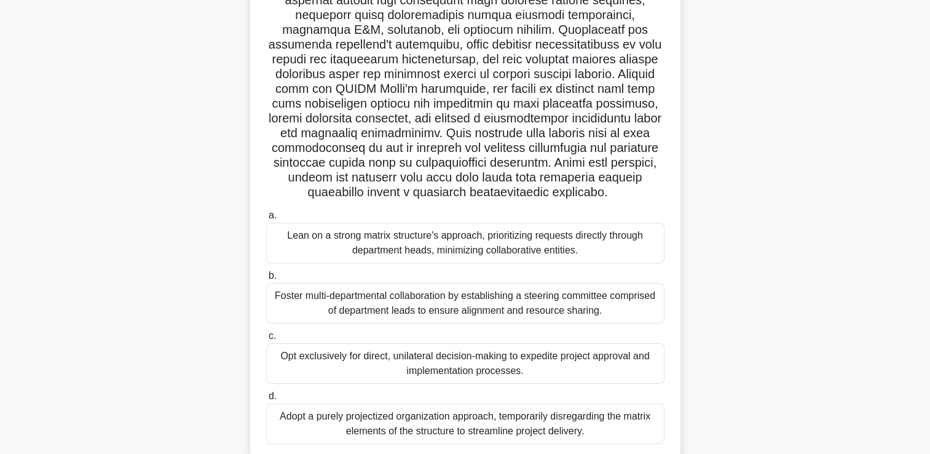
click at [364, 305] on div "Foster multi-departmental collaboration by establishing a steering committee co…" at bounding box center [465, 303] width 398 height 41
click at [266, 280] on input "[PERSON_NAME] multi-departmental collaboration by establishing a steering commi…" at bounding box center [266, 276] width 0 height 8
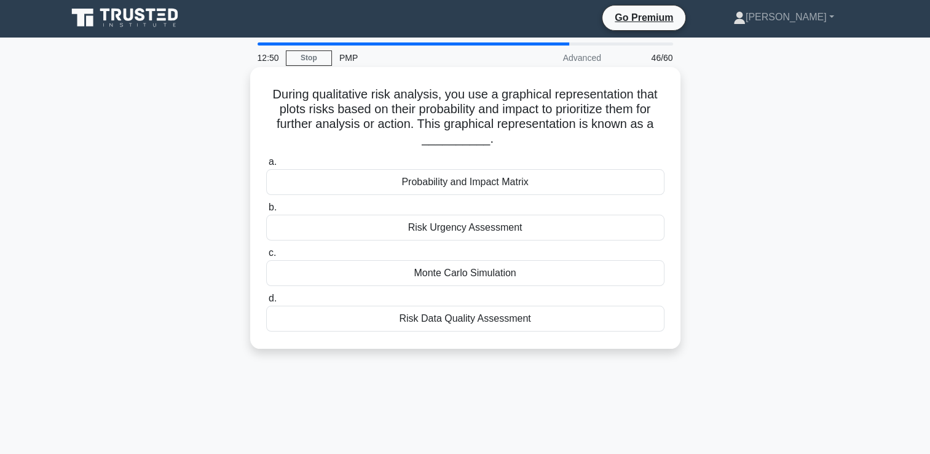
scroll to position [0, 0]
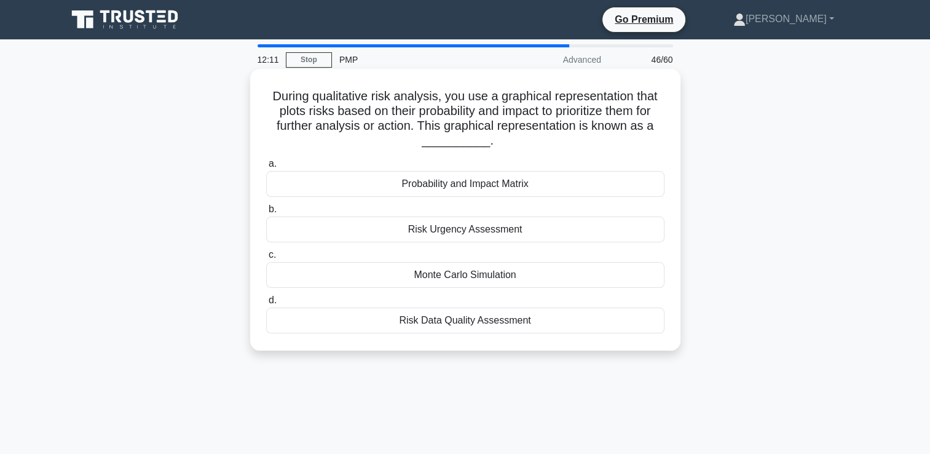
click at [468, 278] on div "Monte Carlo Simulation" at bounding box center [465, 275] width 398 height 26
click at [266, 259] on input "c. Monte Carlo Simulation" at bounding box center [266, 255] width 0 height 8
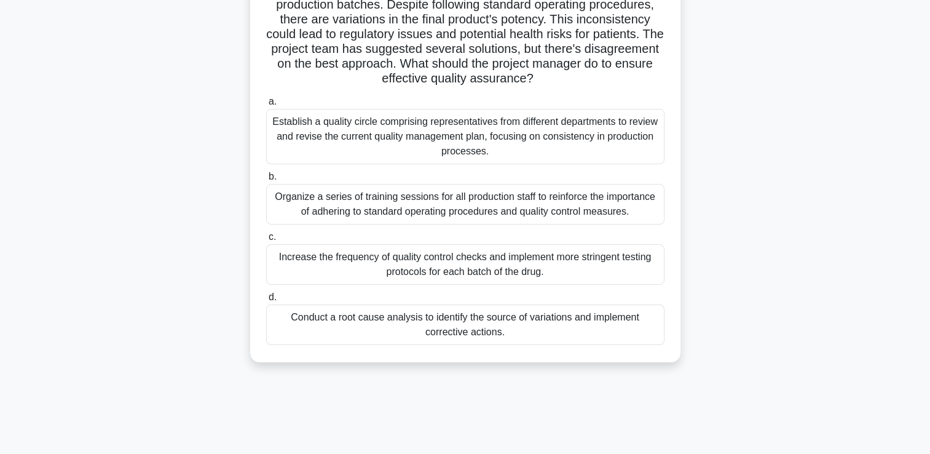
scroll to position [123, 0]
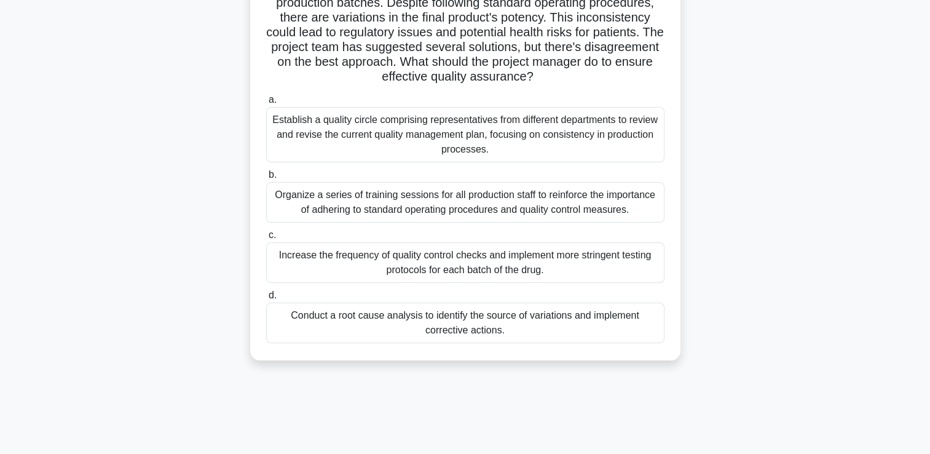
click at [468, 324] on div "Conduct a root cause analysis to identify the source of variations and implemen…" at bounding box center [465, 322] width 398 height 41
click at [266, 299] on input "d. Conduct a root cause analysis to identify the source of variations and imple…" at bounding box center [266, 295] width 0 height 8
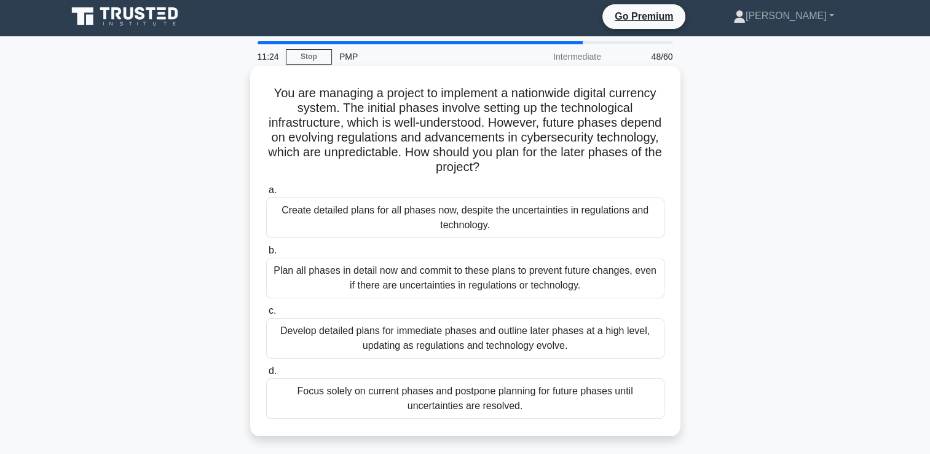
scroll to position [0, 0]
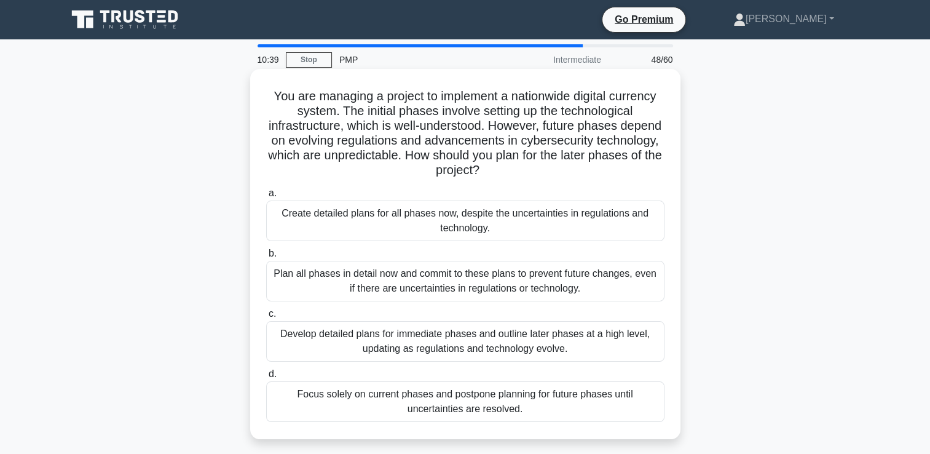
click at [491, 341] on div "Develop detailed plans for immediate phases and outline later phases at a high …" at bounding box center [465, 341] width 398 height 41
click at [266, 318] on input "c. Develop detailed plans for immediate phases and outline later phases at a hi…" at bounding box center [266, 314] width 0 height 8
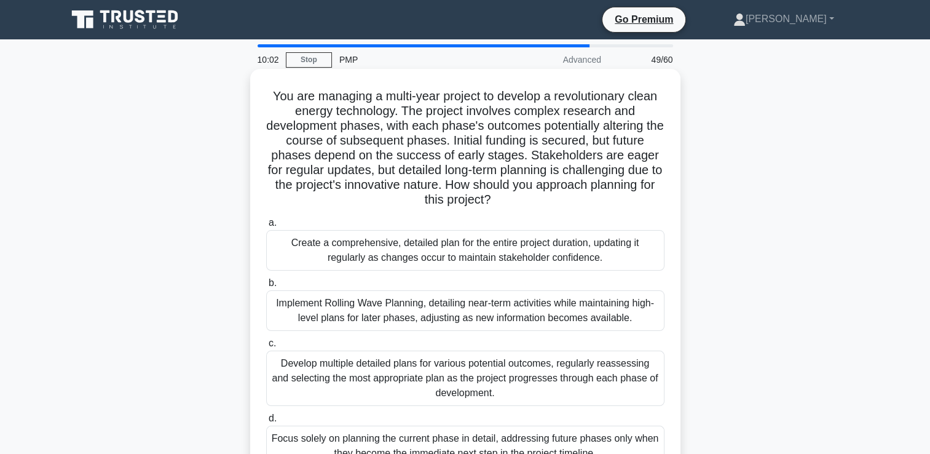
click at [334, 306] on div "Implement Rolling Wave Planning, detailing near-term activities while maintaini…" at bounding box center [465, 310] width 398 height 41
click at [266, 287] on input "b. Implement Rolling Wave Planning, detailing near-term activities while mainta…" at bounding box center [266, 283] width 0 height 8
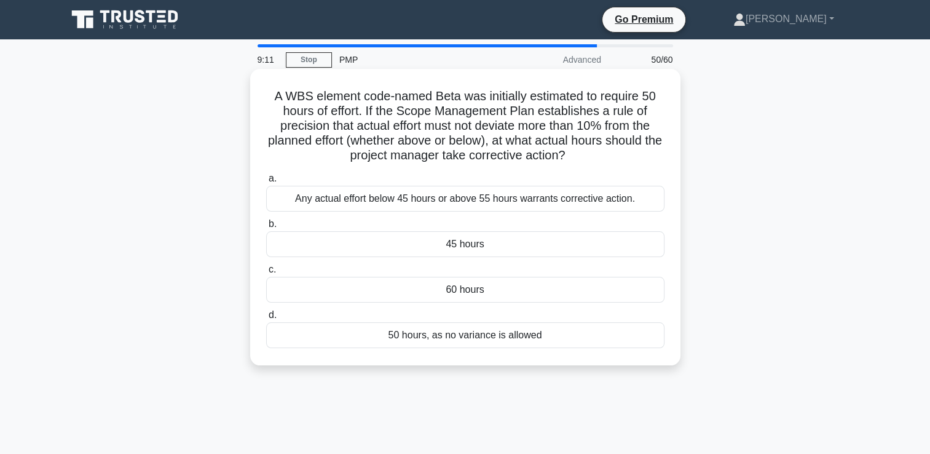
click at [401, 202] on div "Any actual effort below 45 hours or above 55 hours warrants corrective action." at bounding box center [465, 199] width 398 height 26
click at [266, 183] on input "a. Any actual effort below 45 hours or above 55 hours warrants corrective actio…" at bounding box center [266, 179] width 0 height 8
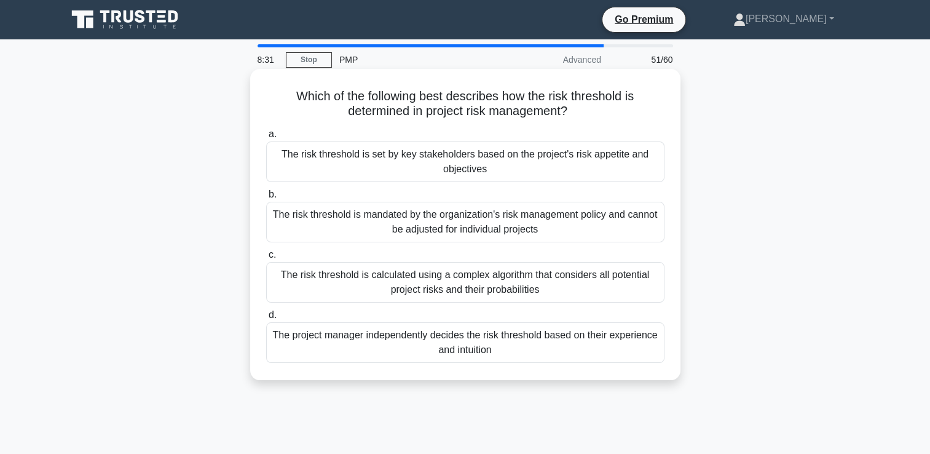
click at [453, 157] on div "The risk threshold is set by key stakeholders based on the project's risk appet…" at bounding box center [465, 161] width 398 height 41
click at [266, 138] on input "a. The risk threshold is set by key stakeholders based on the project's risk ap…" at bounding box center [266, 134] width 0 height 8
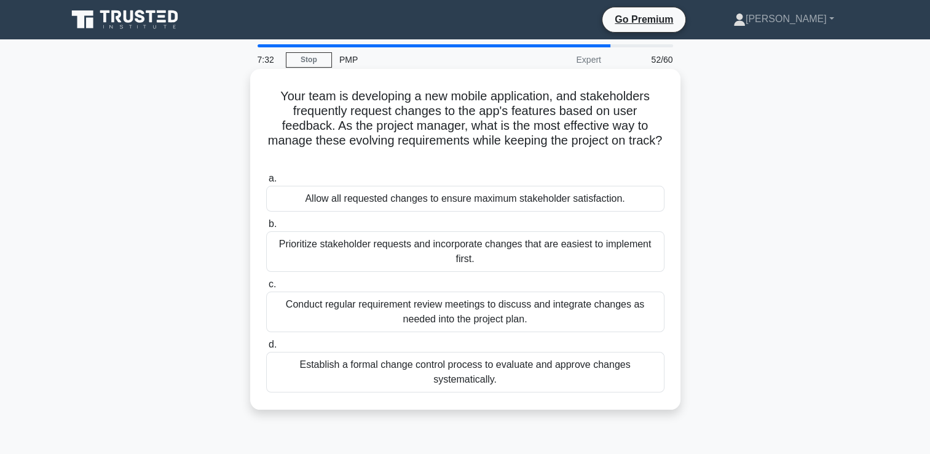
click at [480, 368] on div "Establish a formal change control process to evaluate and approve changes syste…" at bounding box center [465, 372] width 398 height 41
click at [266, 349] on input "d. Establish a formal change control process to evaluate and approve changes sy…" at bounding box center [266, 345] width 0 height 8
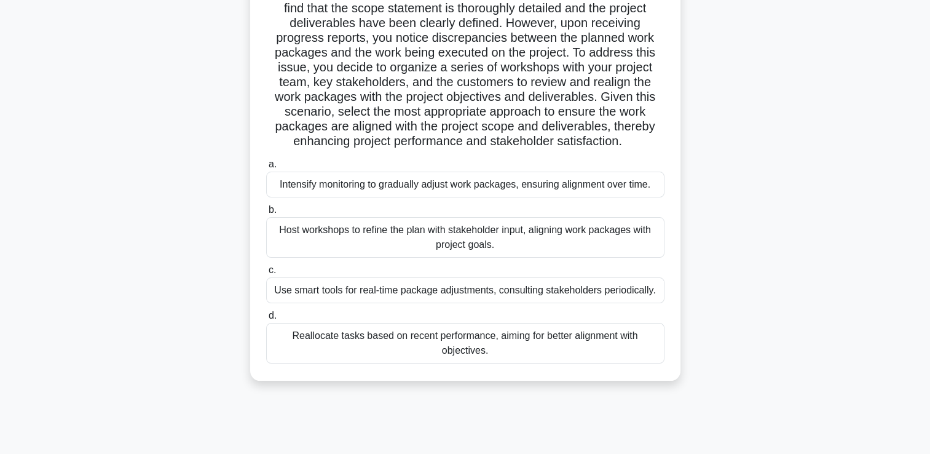
scroll to position [123, 0]
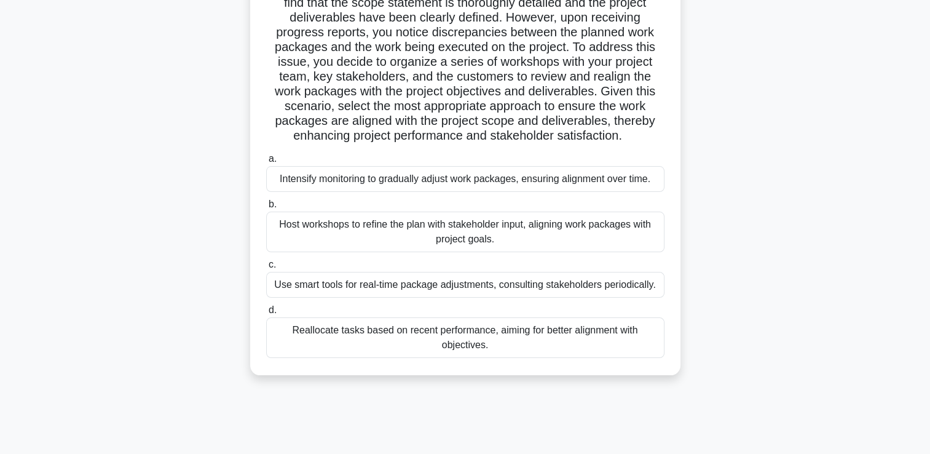
click at [462, 237] on div "Host workshops to refine the plan with stakeholder input, aligning work package…" at bounding box center [465, 231] width 398 height 41
click at [266, 208] on input "b. Host workshops to refine the plan with stakeholder input, aligning work pack…" at bounding box center [266, 204] width 0 height 8
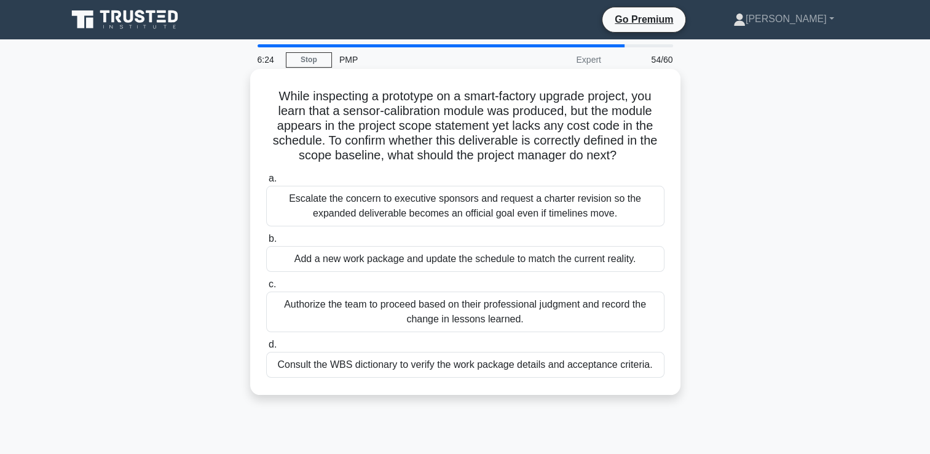
scroll to position [0, 0]
click at [431, 366] on div "Consult the WBS dictionary to verify the work package details and acceptance cr…" at bounding box center [465, 365] width 398 height 26
click at [266, 349] on input "d. Consult the WBS dictionary to verify the work package details and acceptance…" at bounding box center [266, 345] width 0 height 8
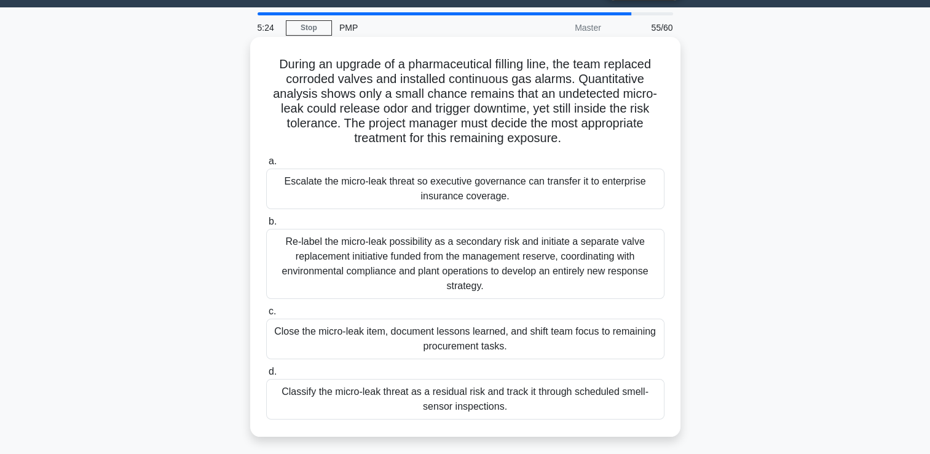
scroll to position [61, 0]
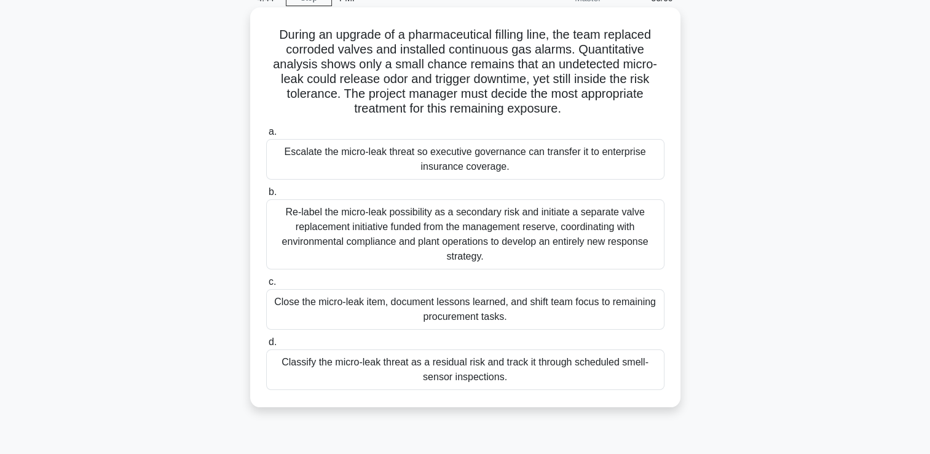
click at [441, 240] on div "Re-label the micro-leak possibility as a secondary risk and initiate a separate…" at bounding box center [465, 234] width 398 height 70
click at [266, 196] on input "b. Re-label the micro-leak possibility as a secondary risk and initiate a separ…" at bounding box center [266, 192] width 0 height 8
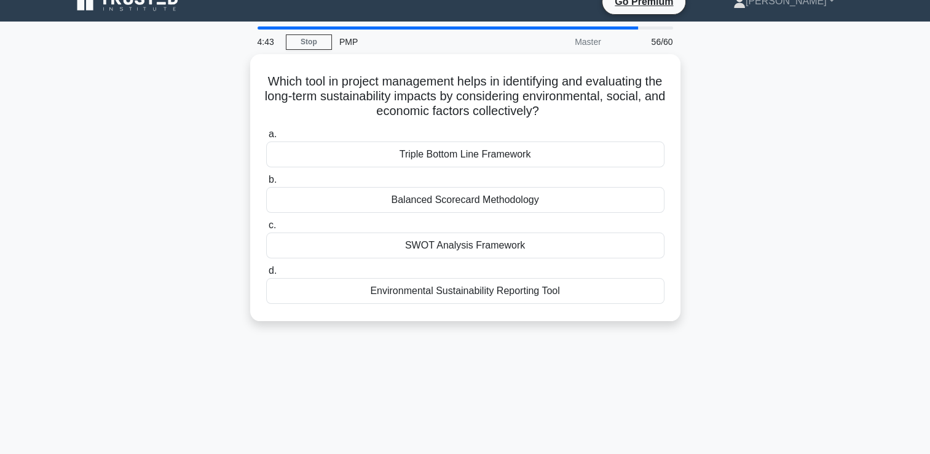
scroll to position [0, 0]
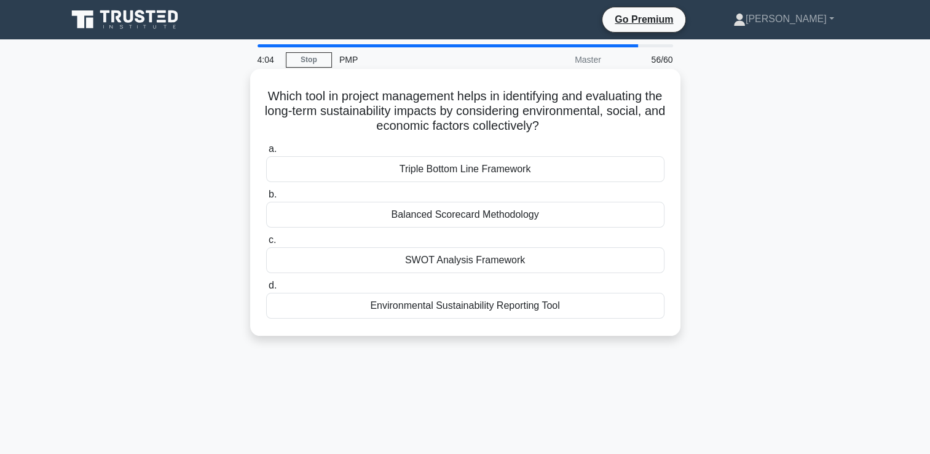
click at [495, 303] on div "Environmental Sustainability Reporting Tool" at bounding box center [465, 306] width 398 height 26
click at [266, 290] on input "d. Environmental Sustainability Reporting Tool" at bounding box center [266, 286] width 0 height 8
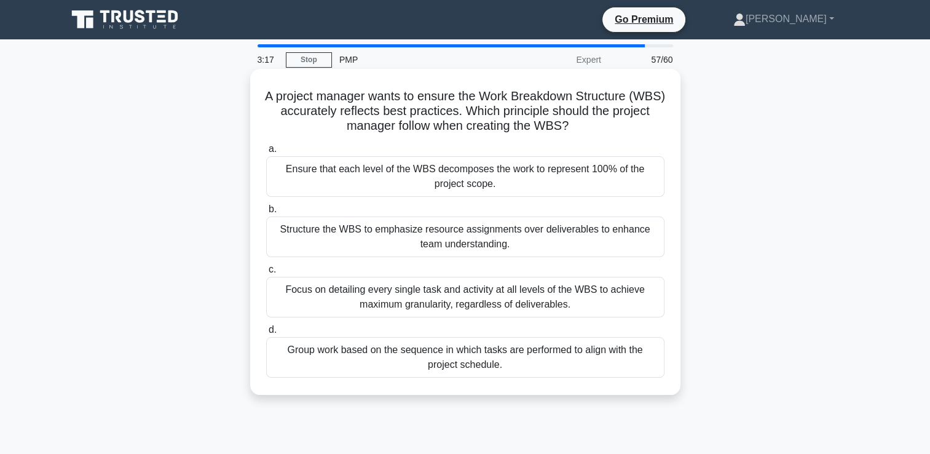
click at [460, 367] on div "Group work based on the sequence in which tasks are performed to align with the…" at bounding box center [465, 357] width 398 height 41
click at [266, 334] on input "d. Group work based on the sequence in which tasks are performed to align with …" at bounding box center [266, 330] width 0 height 8
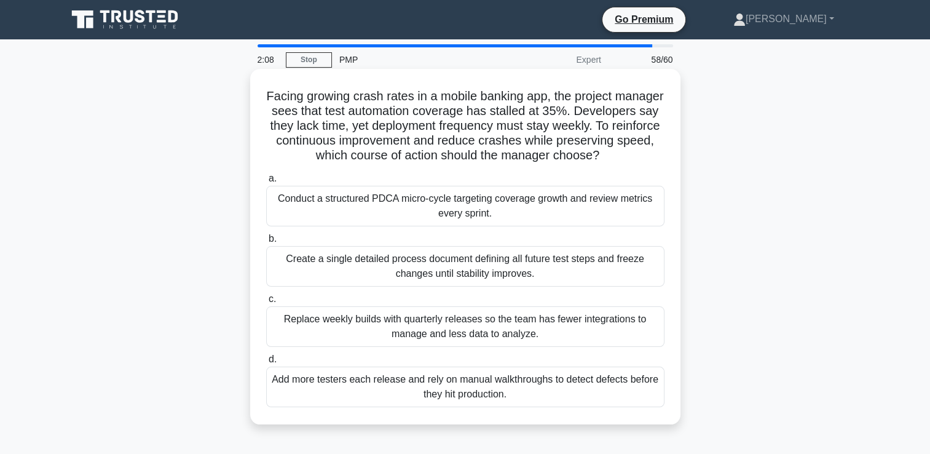
click at [452, 226] on div "Conduct a structured PDCA micro-cycle targeting coverage growth and review metr…" at bounding box center [465, 206] width 398 height 41
click at [266, 183] on input "a. Conduct a structured PDCA micro-cycle targeting coverage growth and review m…" at bounding box center [266, 179] width 0 height 8
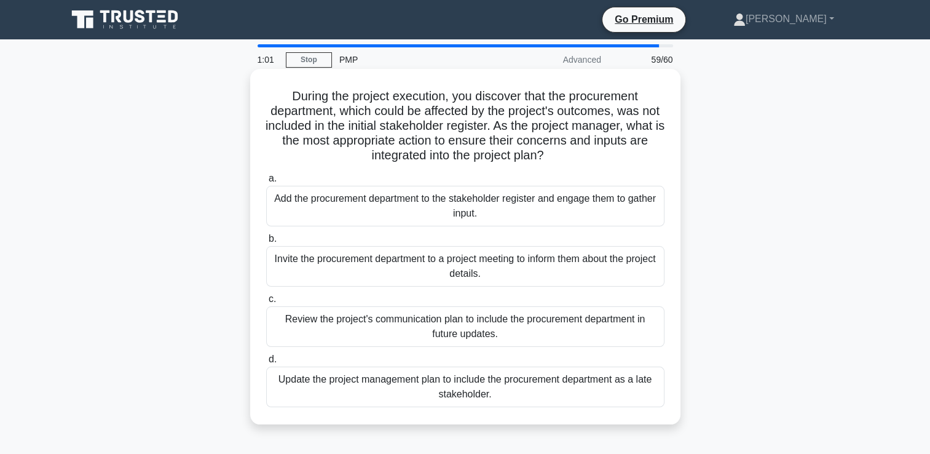
click at [460, 213] on div "Add the procurement department to the stakeholder register and engage them to g…" at bounding box center [465, 206] width 398 height 41
click at [266, 183] on input "a. Add the procurement department to the stakeholder register and engage them t…" at bounding box center [266, 179] width 0 height 8
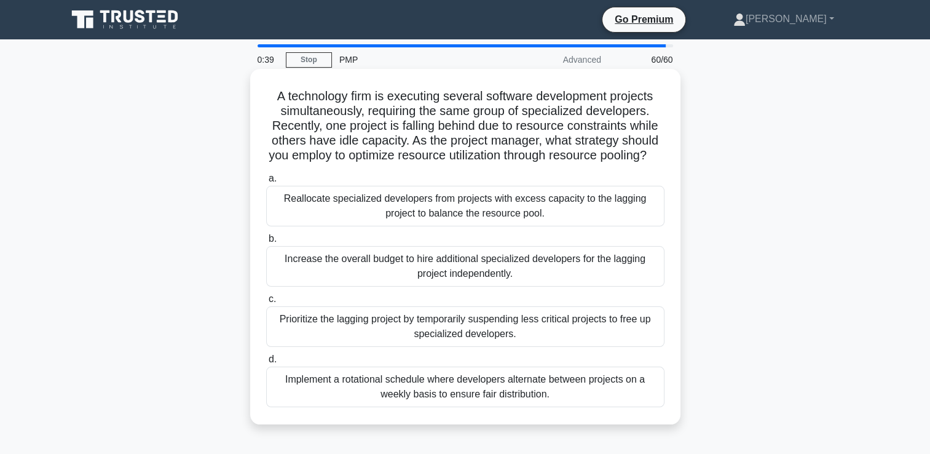
click at [435, 342] on div "Prioritize the lagging project by temporarily suspending less critical projects…" at bounding box center [465, 326] width 398 height 41
click at [266, 303] on input "c. Prioritize the lagging project by temporarily suspending less critical proje…" at bounding box center [266, 299] width 0 height 8
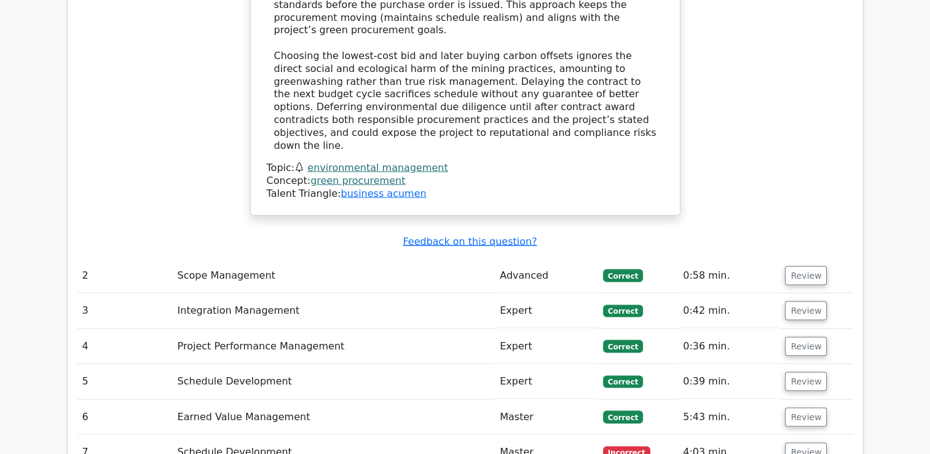
scroll to position [2520, 0]
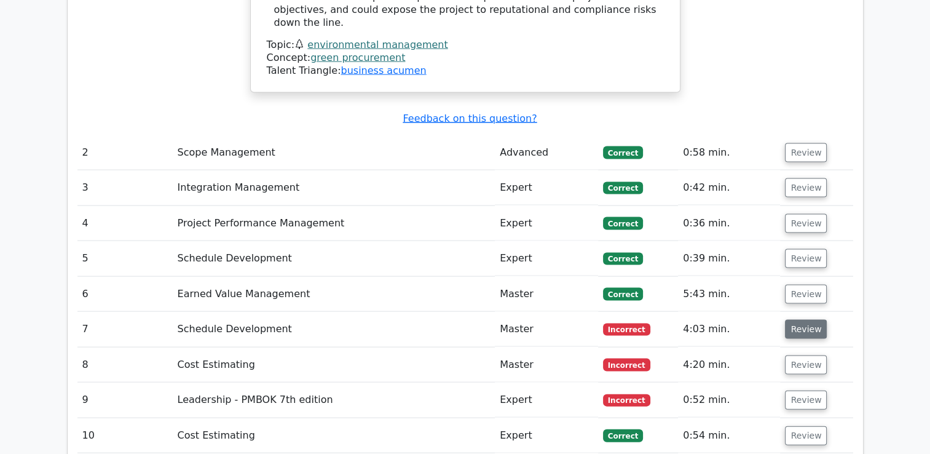
click at [811, 320] on button "Review" at bounding box center [806, 329] width 42 height 19
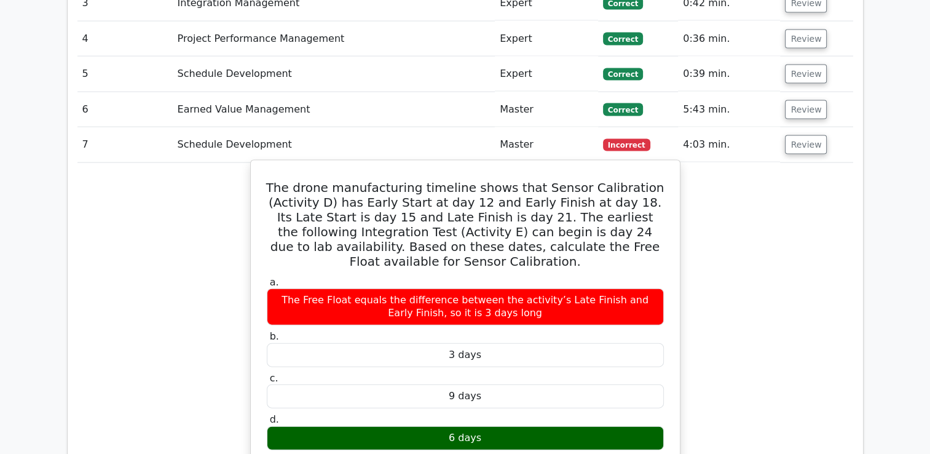
scroll to position [2582, 0]
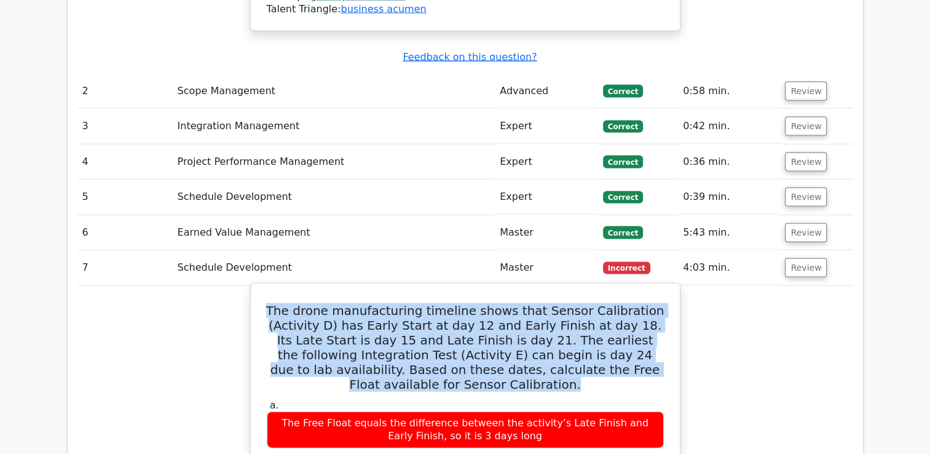
drag, startPoint x: 286, startPoint y: 219, endPoint x: 585, endPoint y: 291, distance: 307.3
click at [585, 303] on h5 "The drone manufacturing timeline shows that Sensor Calibration (Activity D) has…" at bounding box center [466, 347] width 400 height 89
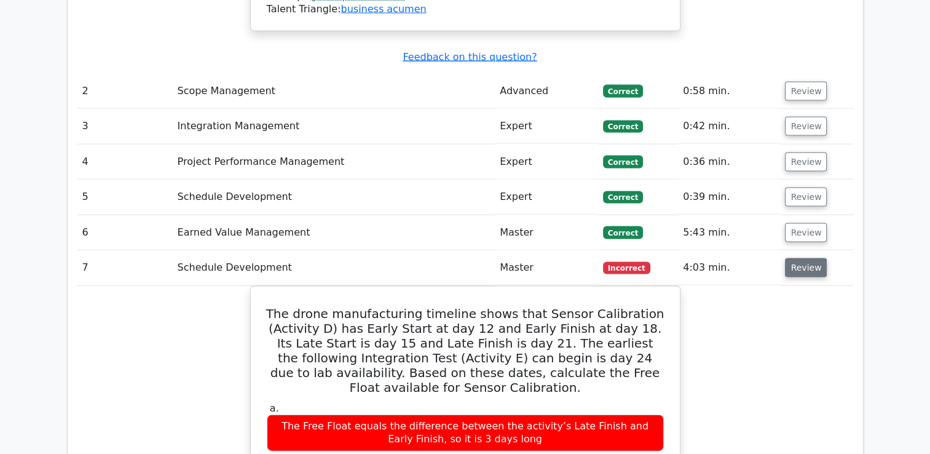
click at [798, 258] on button "Review" at bounding box center [806, 267] width 42 height 19
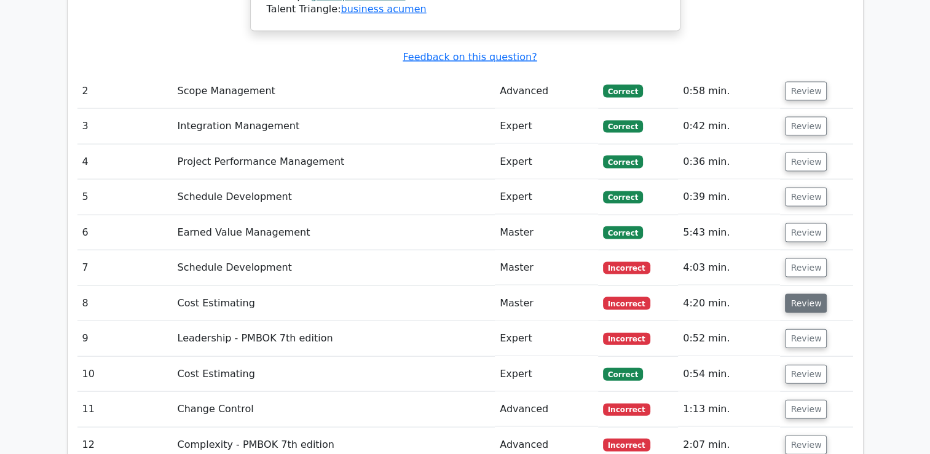
click at [807, 294] on button "Review" at bounding box center [806, 303] width 42 height 19
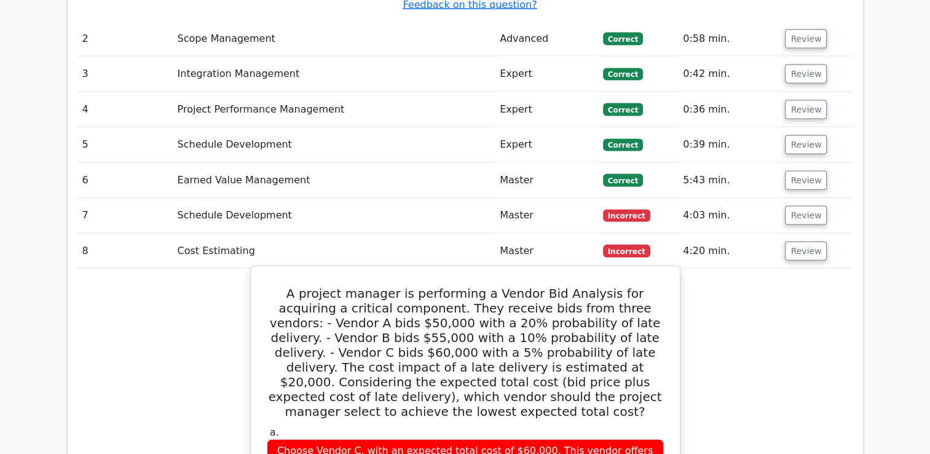
scroll to position [2643, 0]
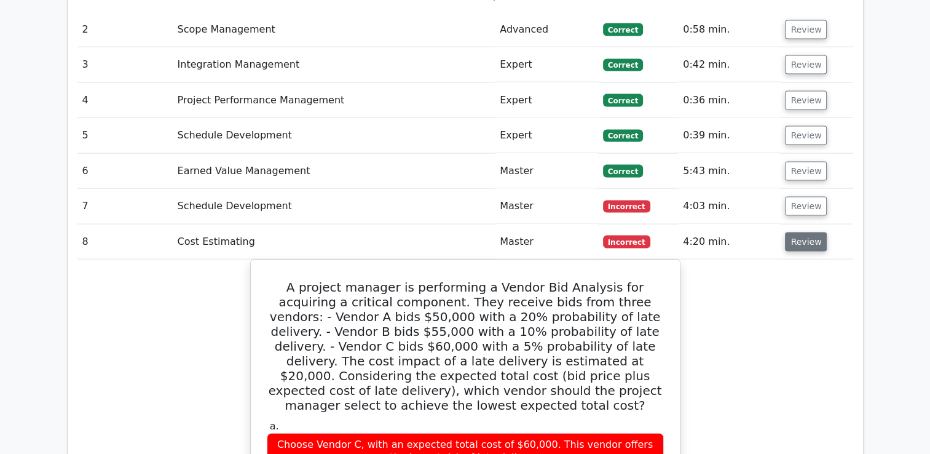
click at [804, 232] on button "Review" at bounding box center [806, 241] width 42 height 19
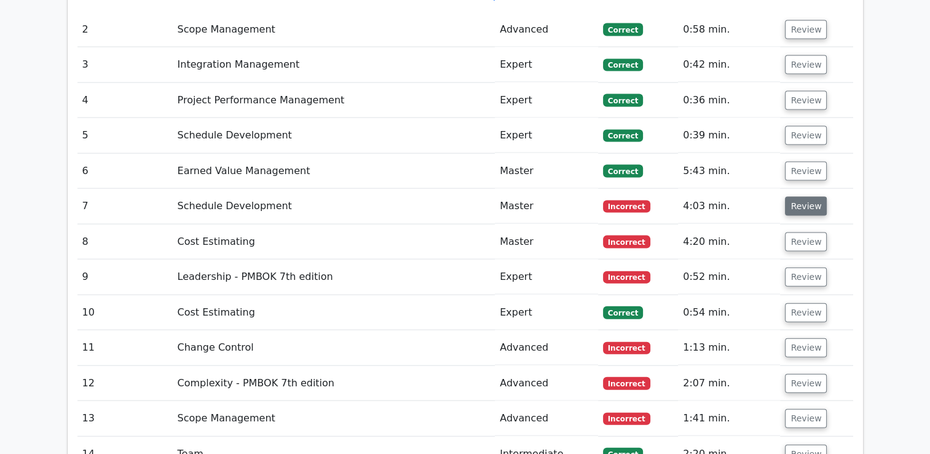
click at [795, 197] on button "Review" at bounding box center [806, 206] width 42 height 19
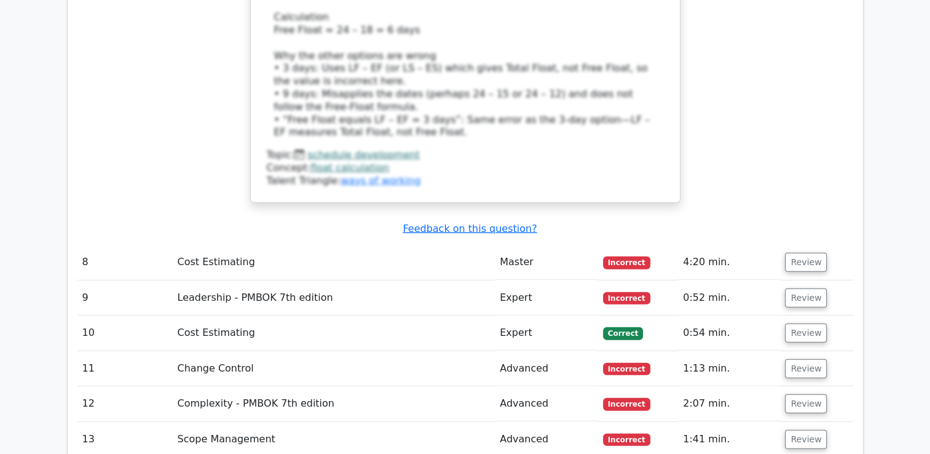
scroll to position [3319, 0]
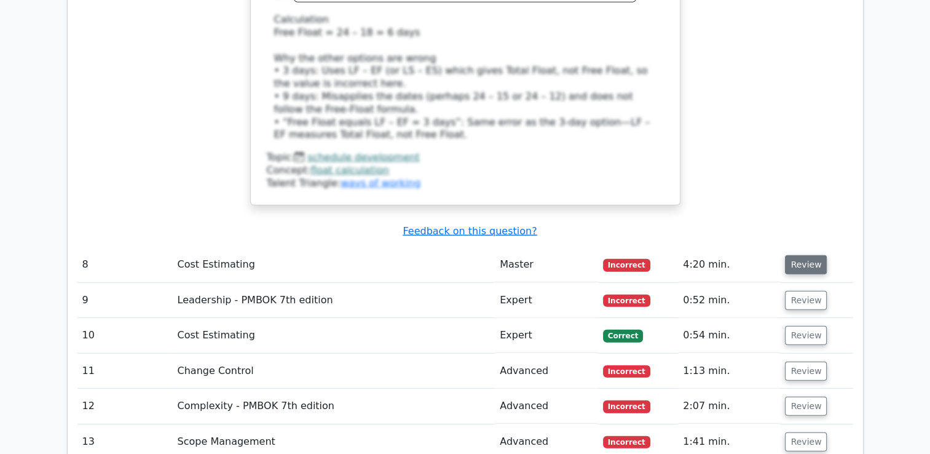
click at [797, 255] on button "Review" at bounding box center [806, 264] width 42 height 19
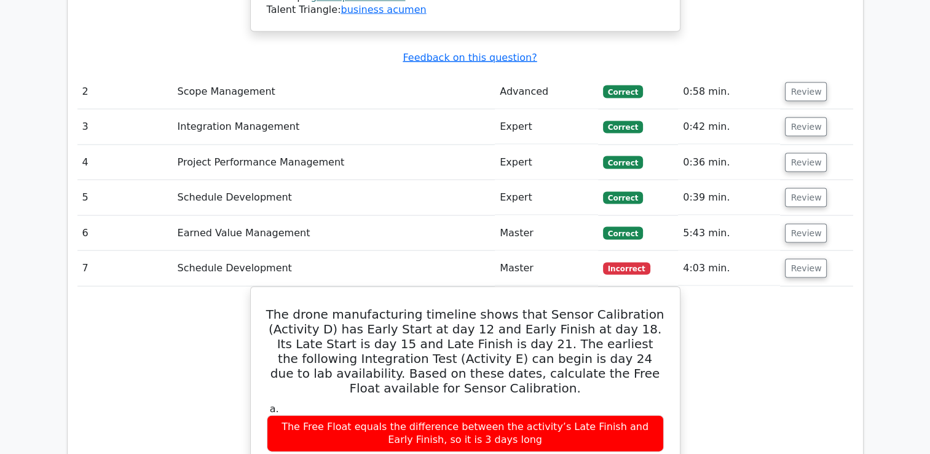
scroll to position [2582, 0]
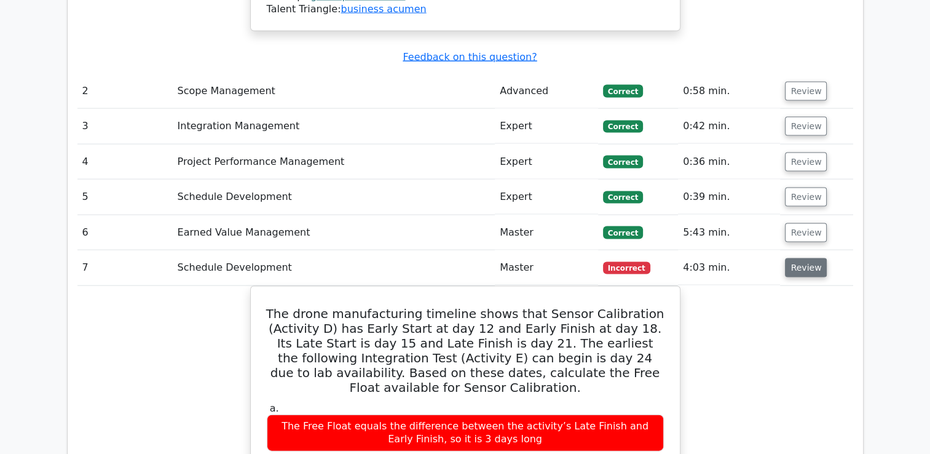
click at [807, 258] on button "Review" at bounding box center [806, 267] width 42 height 19
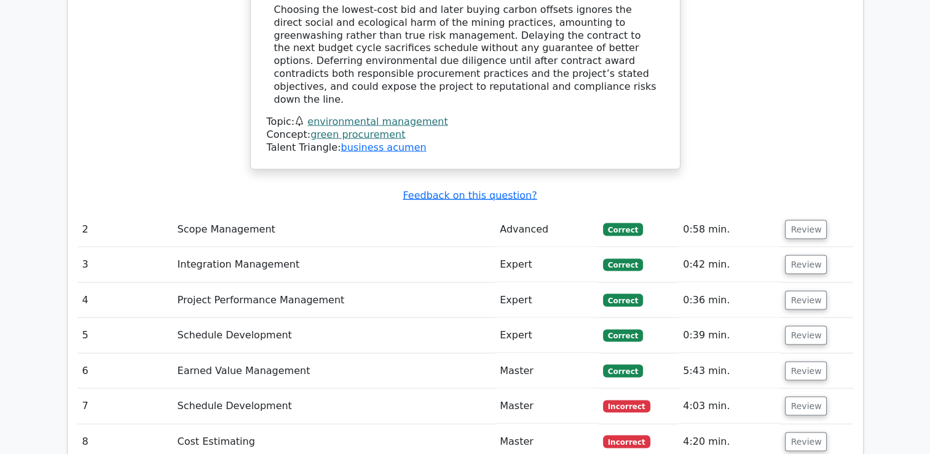
scroll to position [2459, 0]
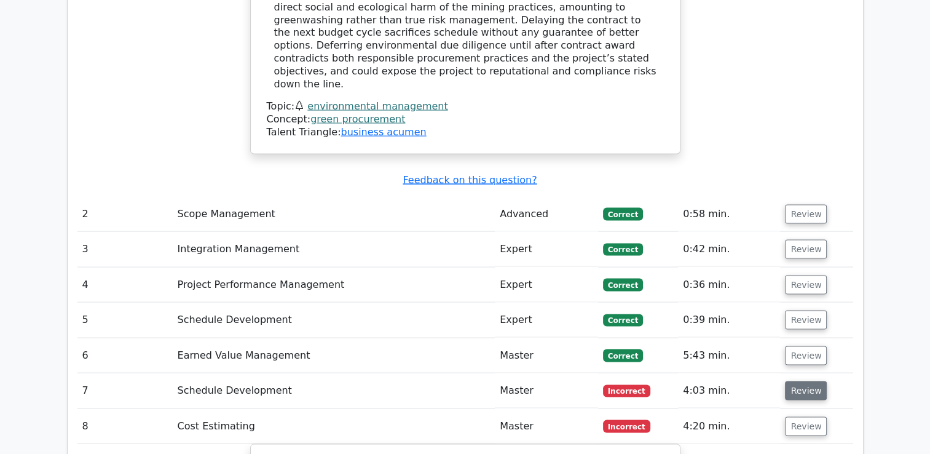
click at [792, 381] on button "Review" at bounding box center [806, 390] width 42 height 19
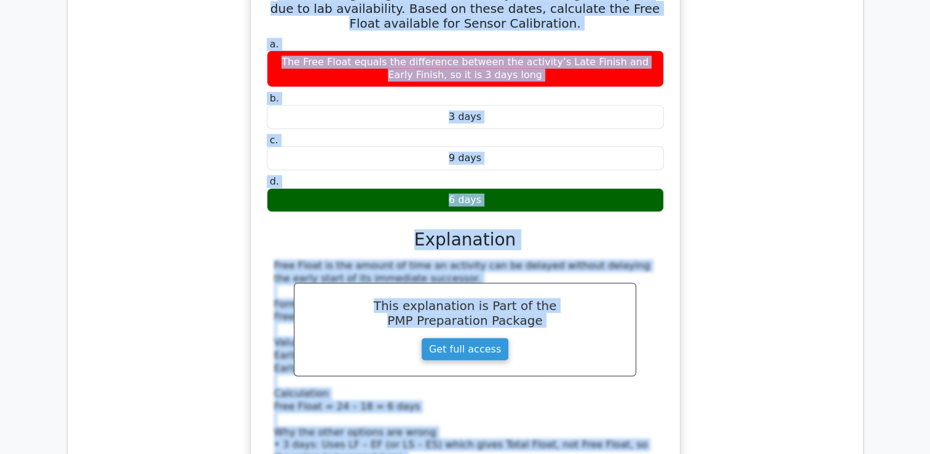
scroll to position [2943, 0]
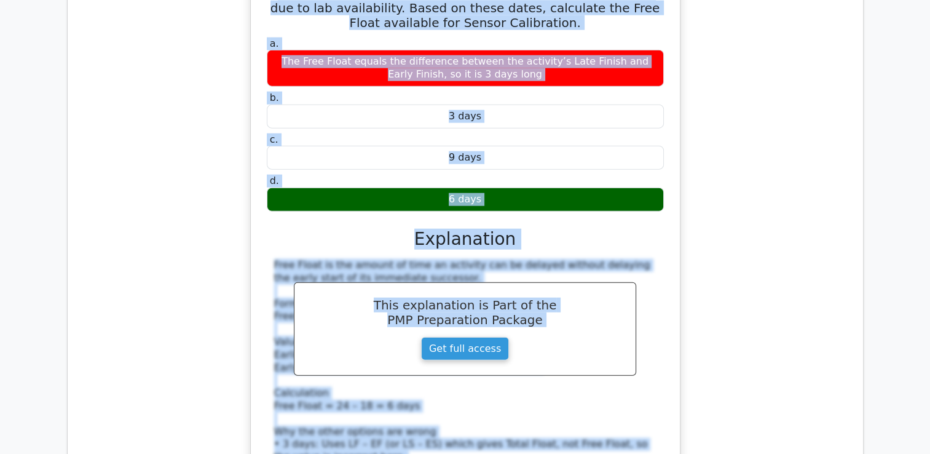
drag, startPoint x: 285, startPoint y: 159, endPoint x: 566, endPoint y: 119, distance: 283.1
click at [566, 119] on div "The drone manufacturing timeline shows that Sensor Calibration (Activity D) has…" at bounding box center [465, 250] width 419 height 646
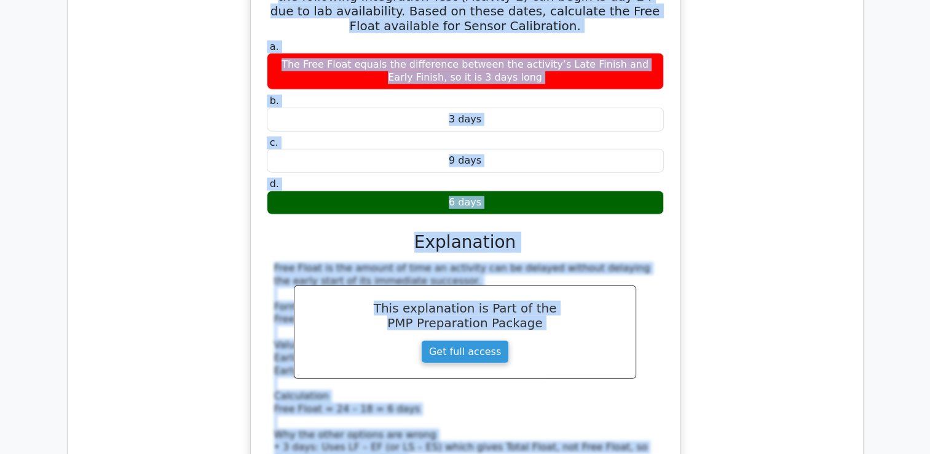
copy div "The drone manufacturing timeline shows that Sensor Calibration (Activity D) has…"
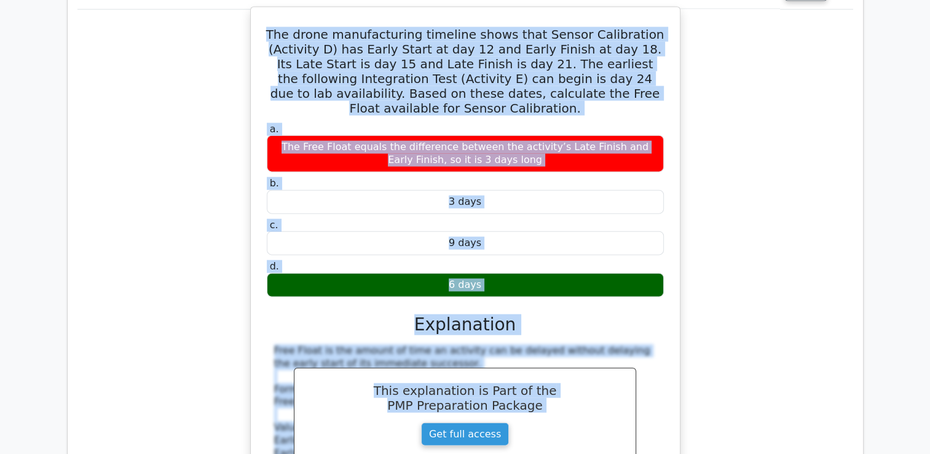
scroll to position [2759, 0]
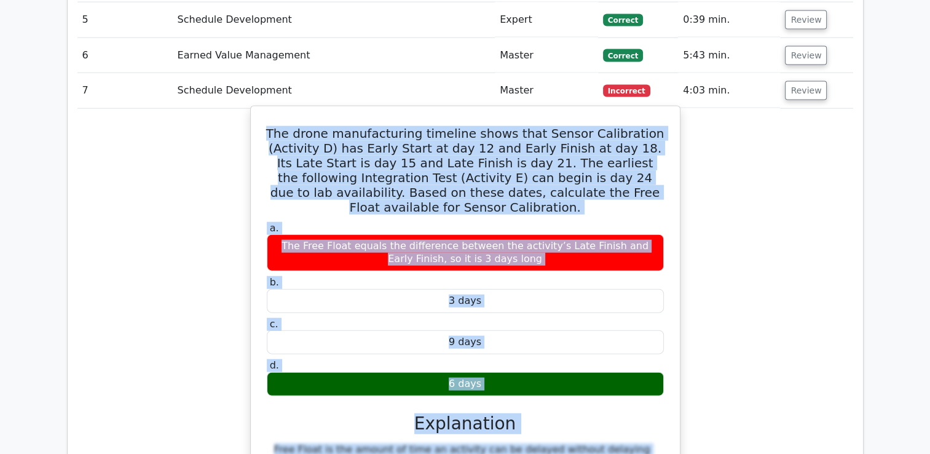
click at [543, 289] on div "3 days" at bounding box center [465, 301] width 397 height 24
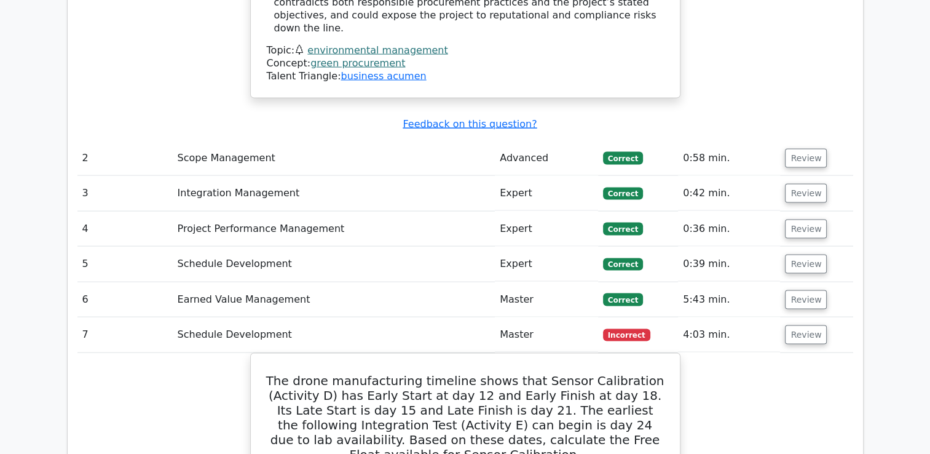
scroll to position [2636, 0]
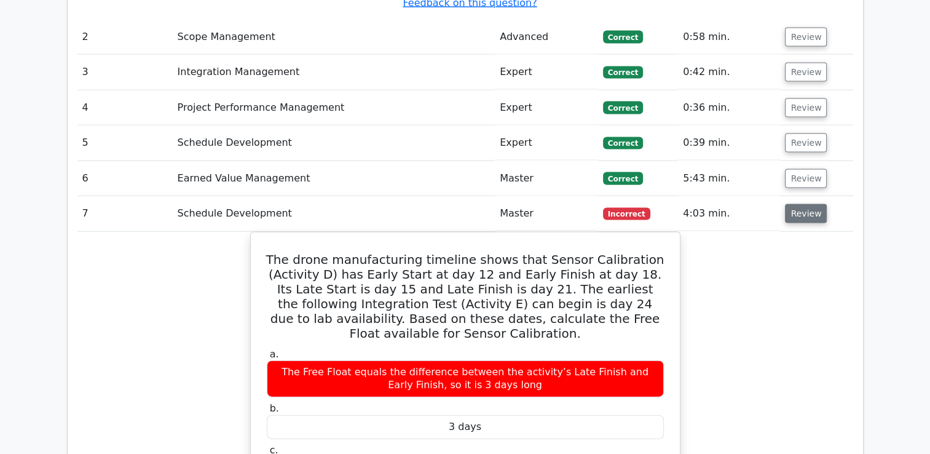
click at [800, 204] on button "Review" at bounding box center [806, 213] width 42 height 19
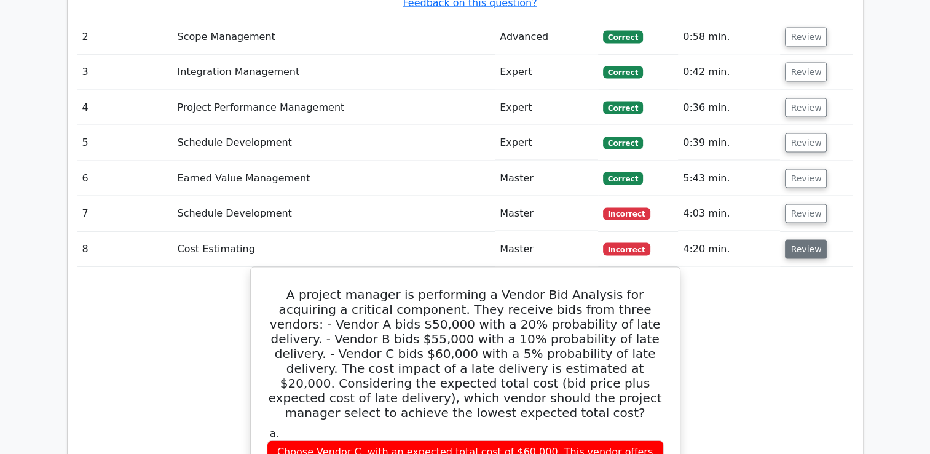
click at [800, 240] on button "Review" at bounding box center [806, 249] width 42 height 19
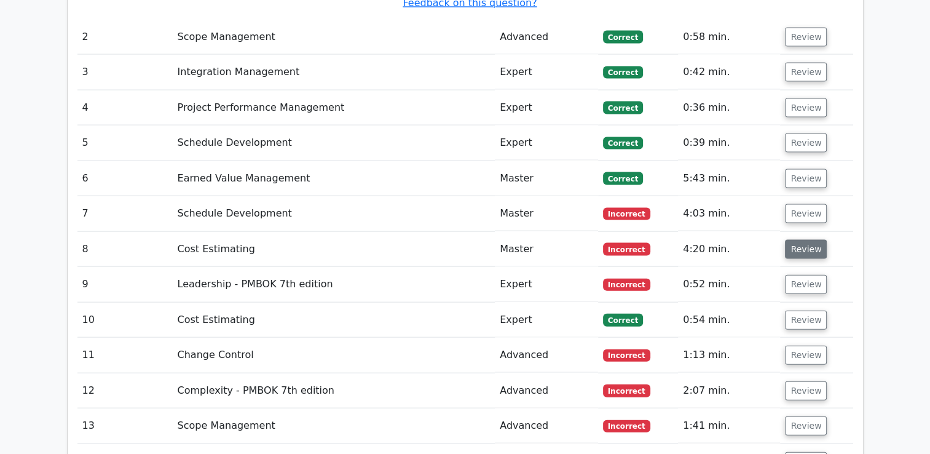
click at [800, 240] on button "Review" at bounding box center [806, 249] width 42 height 19
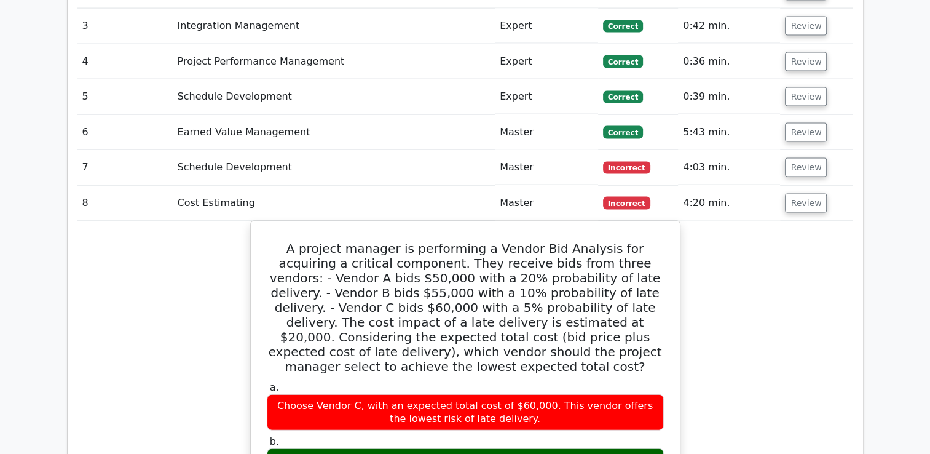
scroll to position [2574, 0]
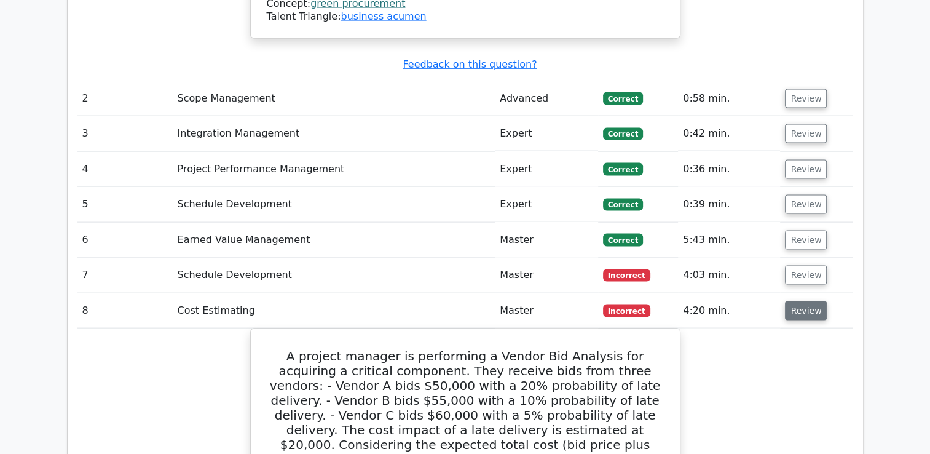
click at [793, 301] on button "Review" at bounding box center [806, 310] width 42 height 19
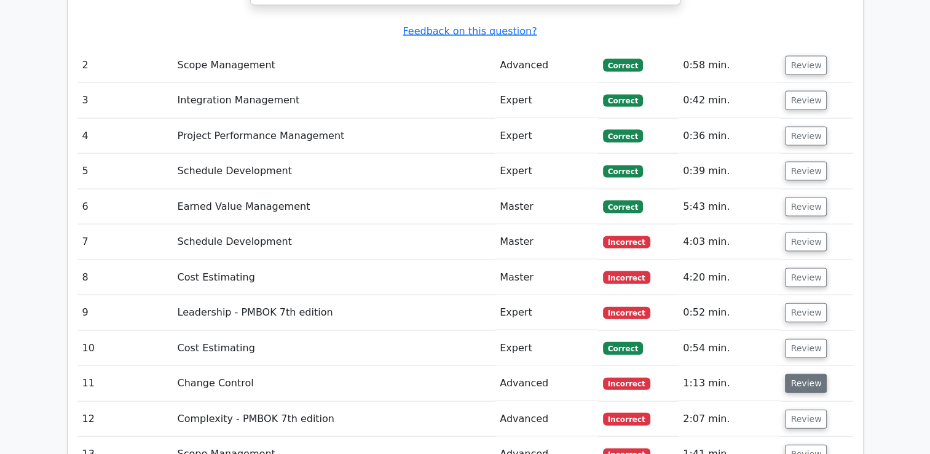
scroll to position [2636, 0]
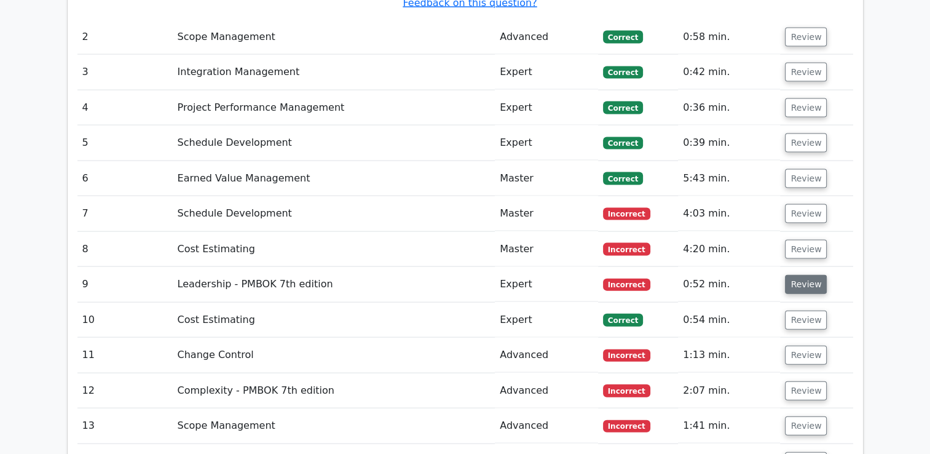
click at [810, 275] on button "Review" at bounding box center [806, 284] width 42 height 19
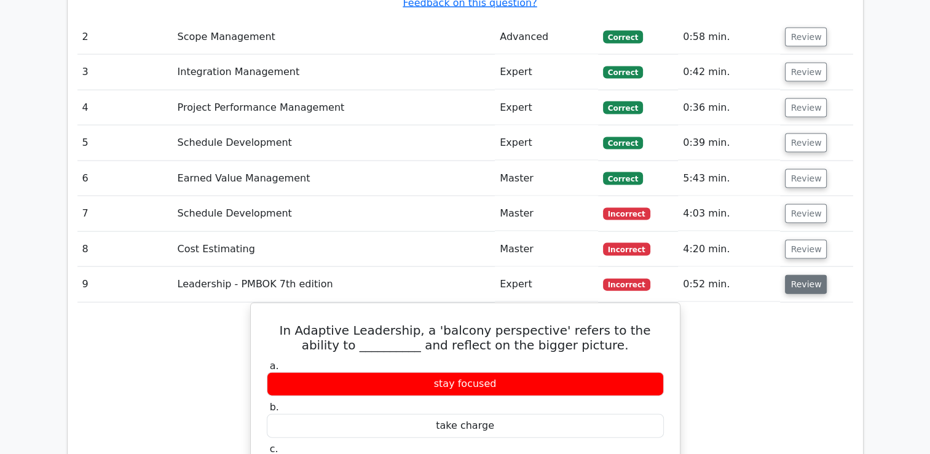
click at [795, 275] on button "Review" at bounding box center [806, 284] width 42 height 19
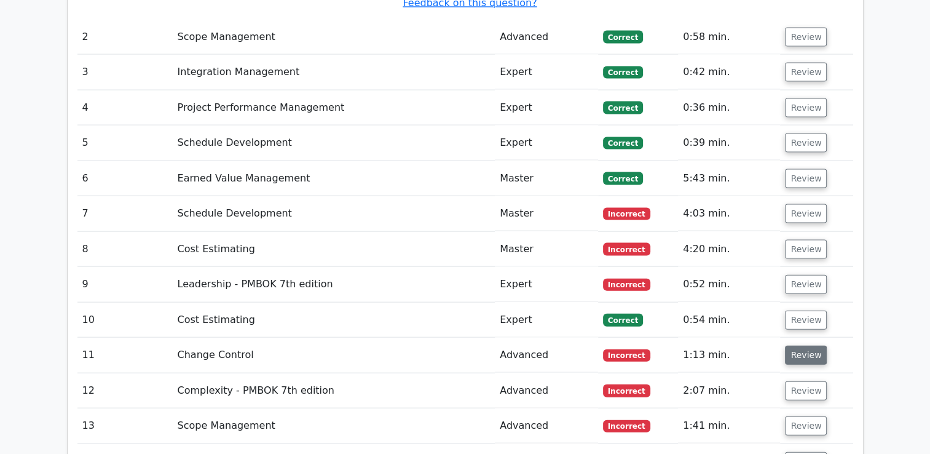
click at [811, 345] on button "Review" at bounding box center [806, 354] width 42 height 19
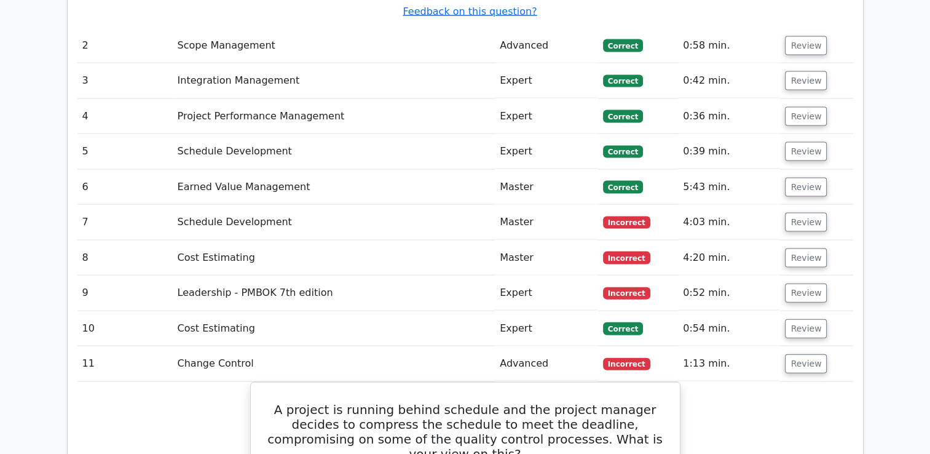
scroll to position [2759, 0]
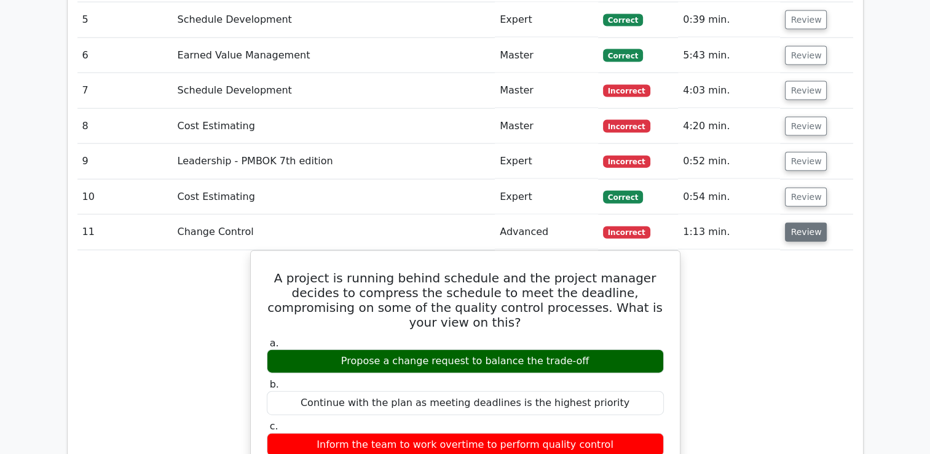
click at [803, 223] on button "Review" at bounding box center [806, 232] width 42 height 19
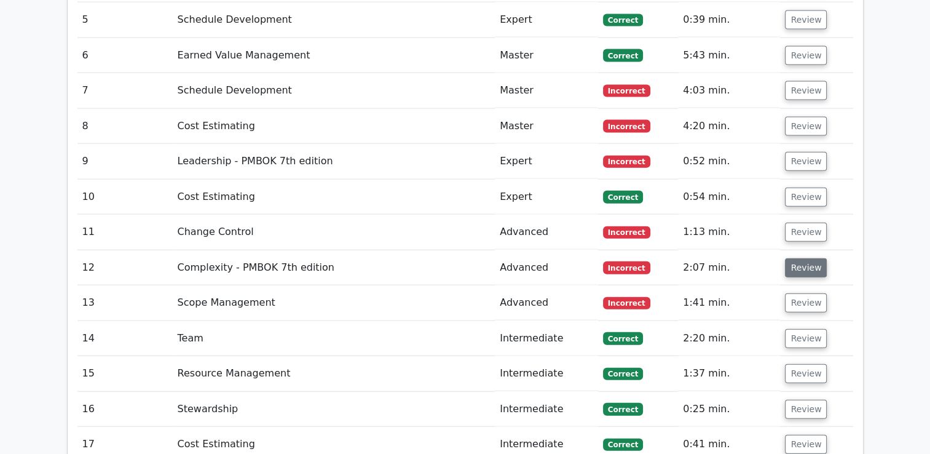
click at [803, 258] on button "Review" at bounding box center [806, 267] width 42 height 19
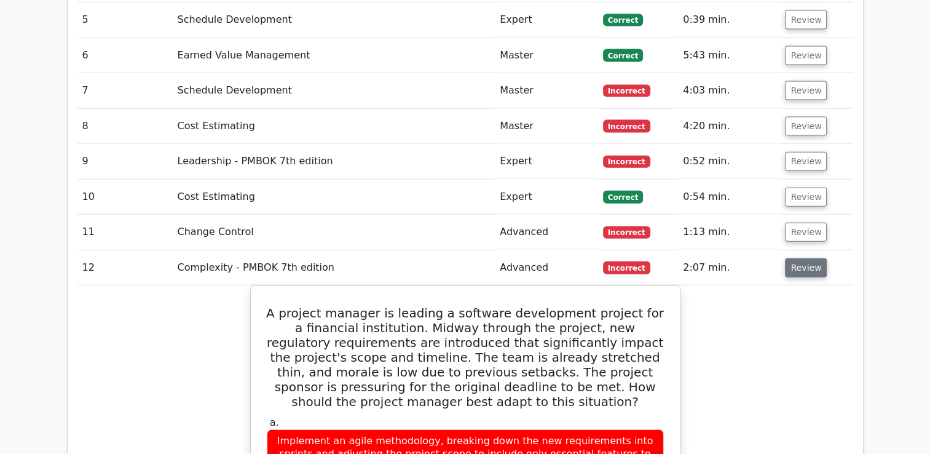
click at [802, 258] on button "Review" at bounding box center [806, 267] width 42 height 19
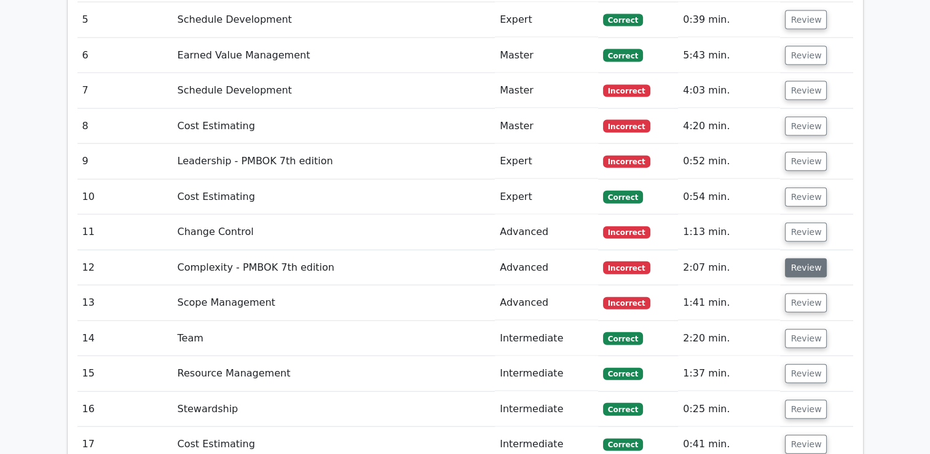
click at [799, 258] on button "Review" at bounding box center [806, 267] width 42 height 19
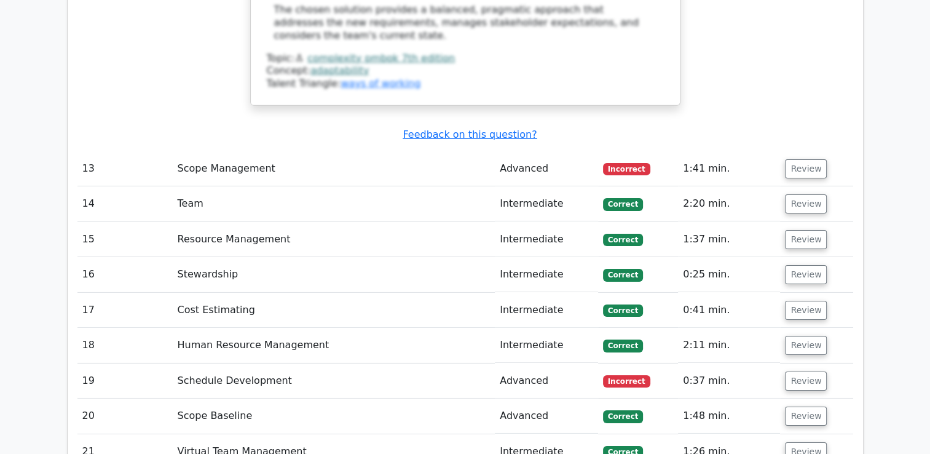
scroll to position [3865, 0]
